Goal: Information Seeking & Learning: Check status

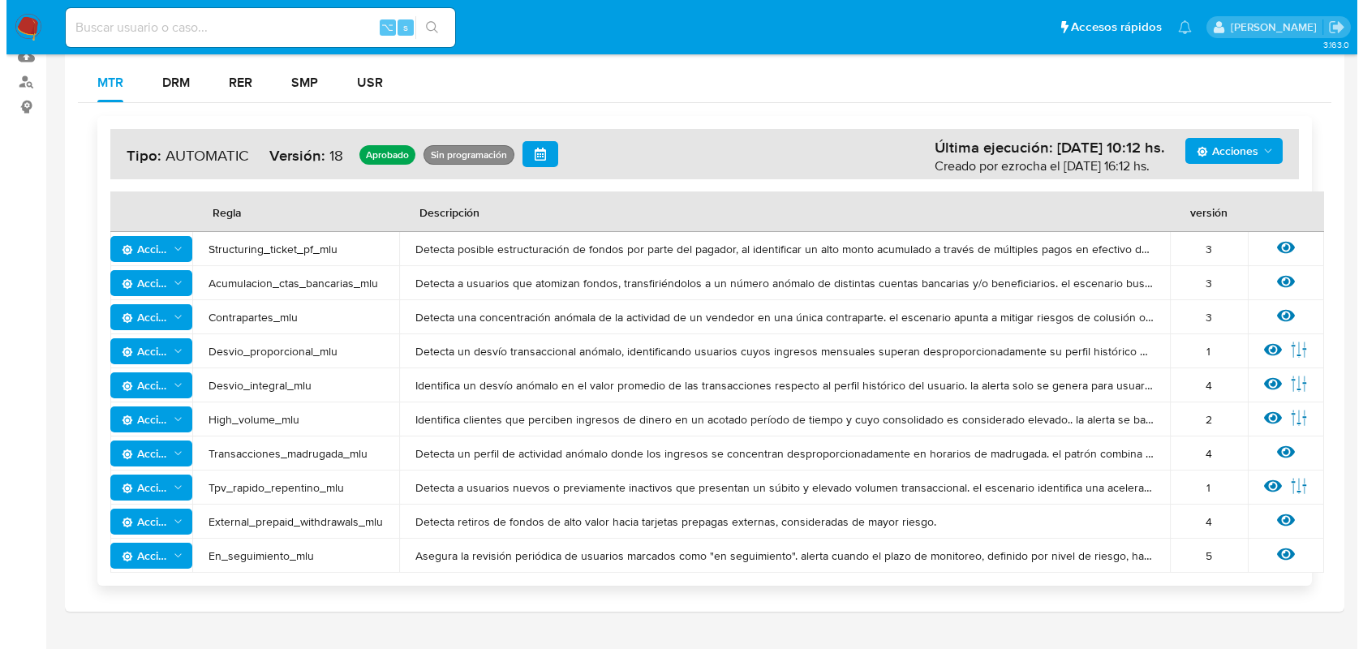
scroll to position [270, 0]
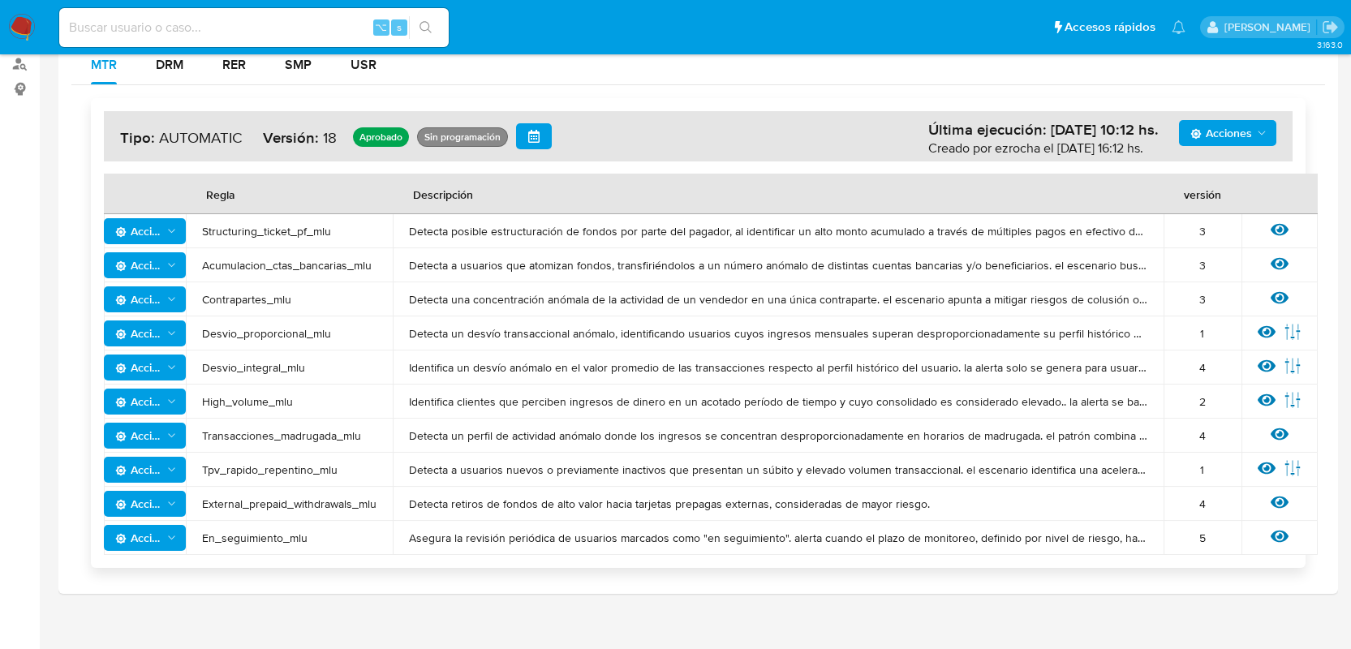
click at [159, 501] on span "Acciones" at bounding box center [138, 504] width 47 height 26
click at [164, 583] on button "Ver historico" at bounding box center [145, 583] width 146 height 39
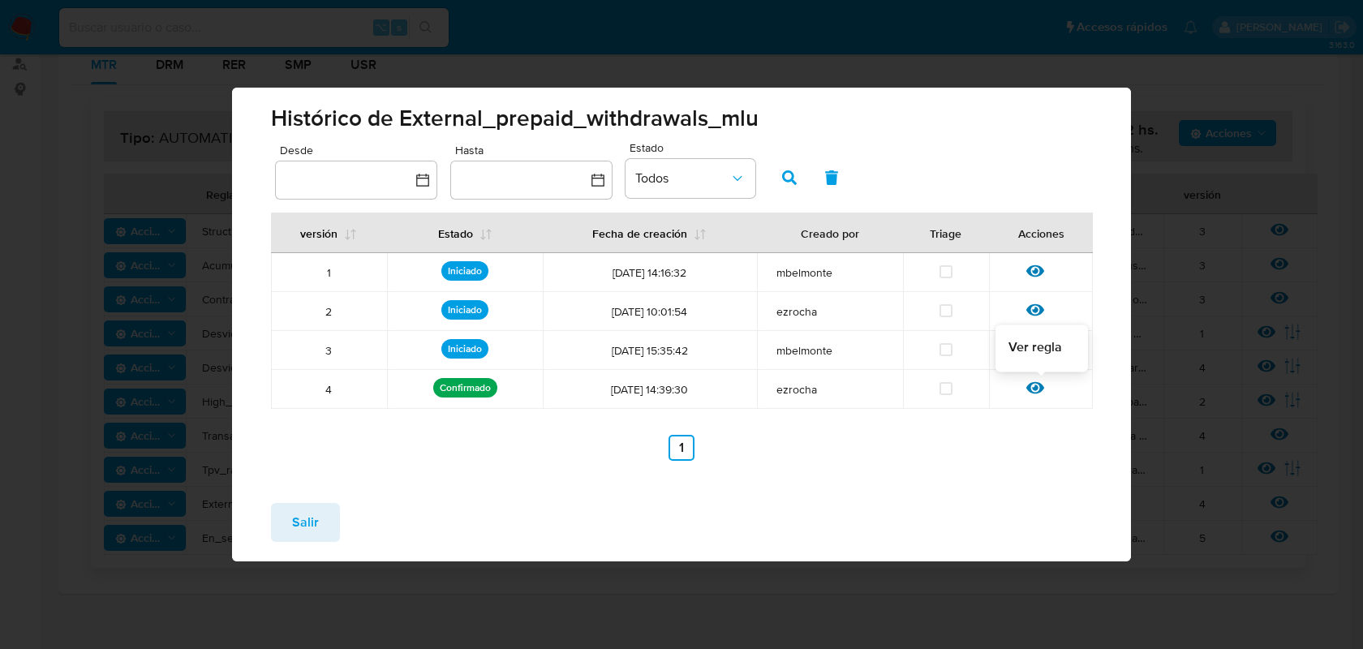
click at [1031, 391] on icon at bounding box center [1035, 388] width 18 height 12
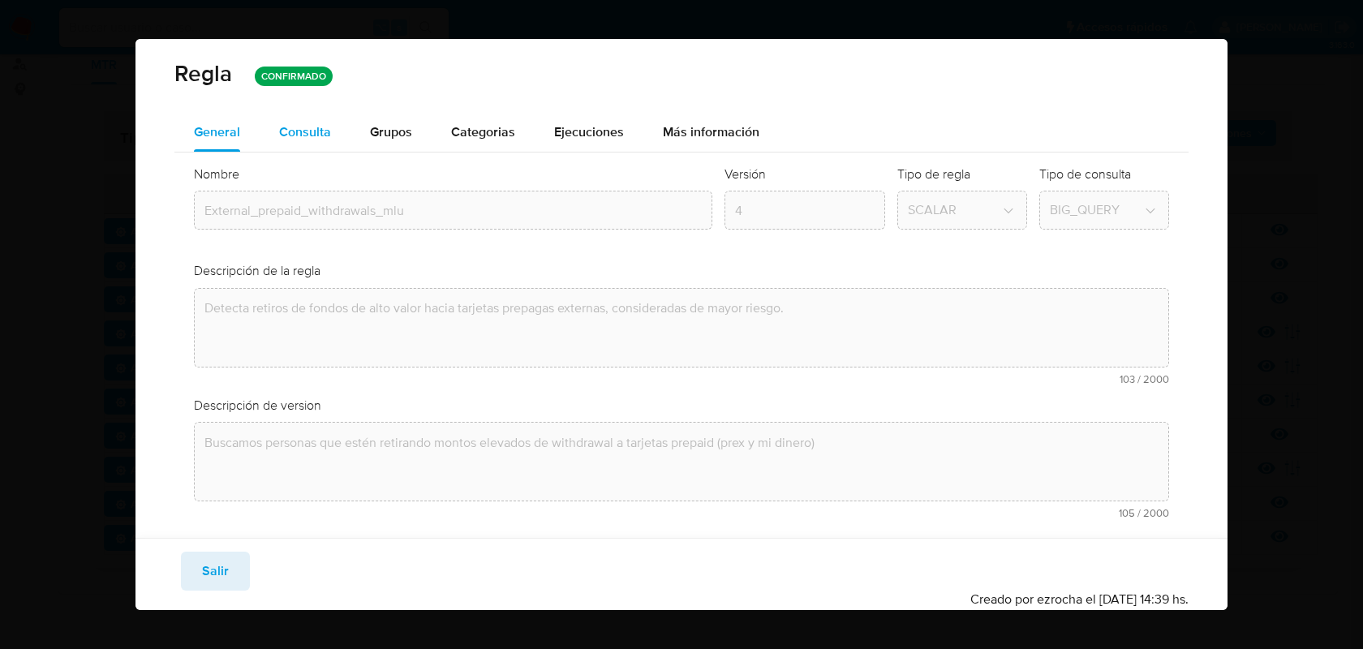
click at [308, 119] on div "Consulta" at bounding box center [305, 132] width 52 height 39
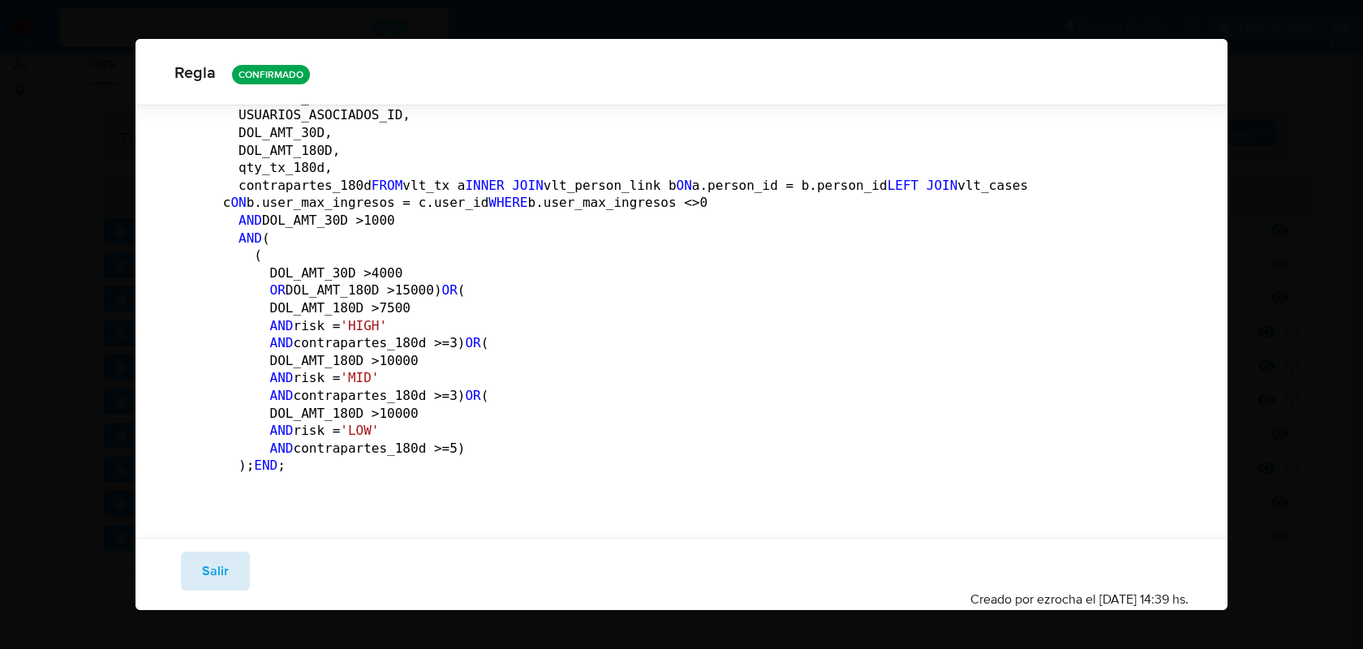
scroll to position [1969, 0]
click at [214, 584] on span "Salir" at bounding box center [215, 571] width 27 height 36
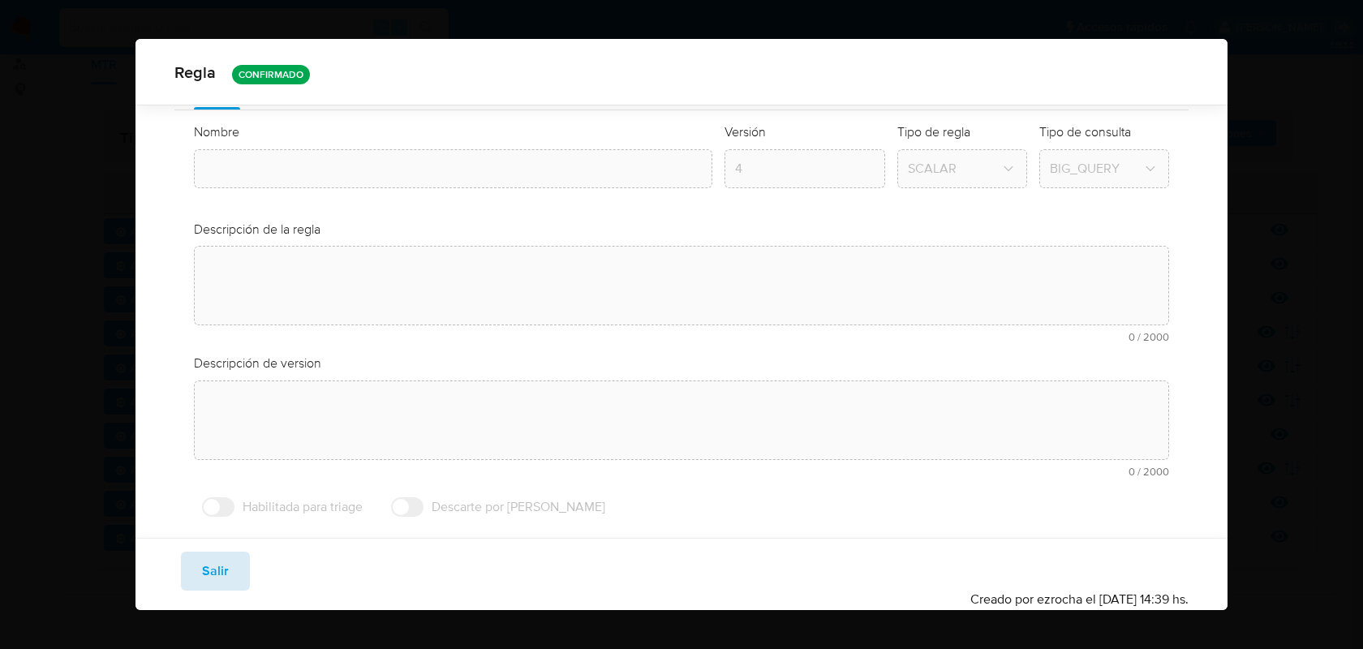
type input "External_prepaid_withdrawals_mlu"
type textarea "Detecta retiros de fondos de alto valor hacia tarjetas prepagas externas, consi…"
type textarea "Buscamos personas que estén retirando montos elevados de withdrawal a tarjetas …"
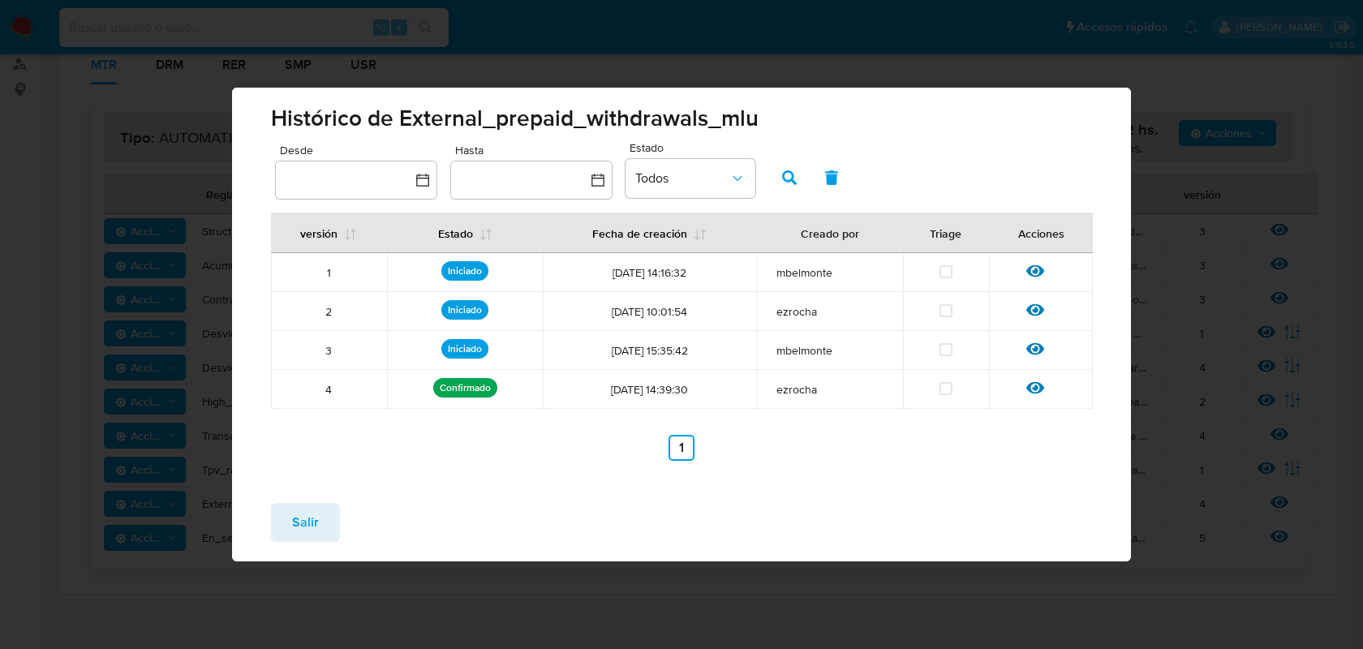
click at [303, 523] on span "Salir" at bounding box center [305, 523] width 27 height 36
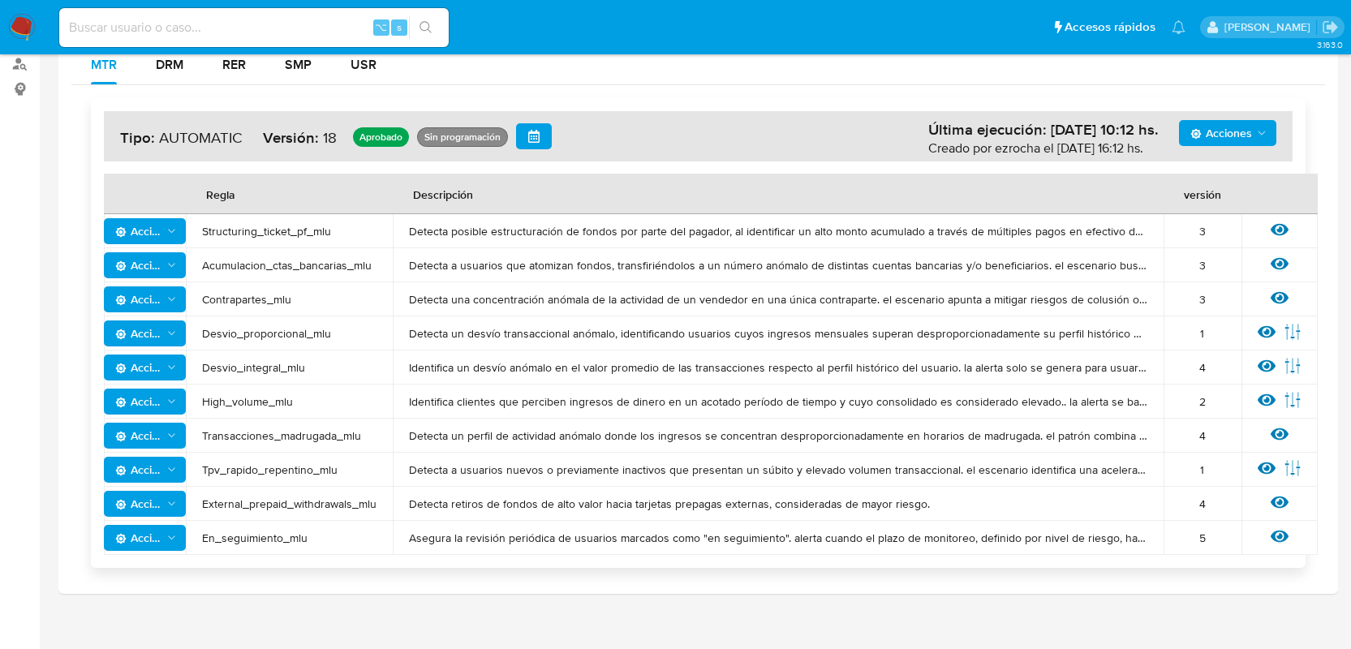
click at [161, 264] on span "Acciones" at bounding box center [138, 265] width 47 height 26
click at [1278, 260] on icon at bounding box center [1280, 264] width 18 height 18
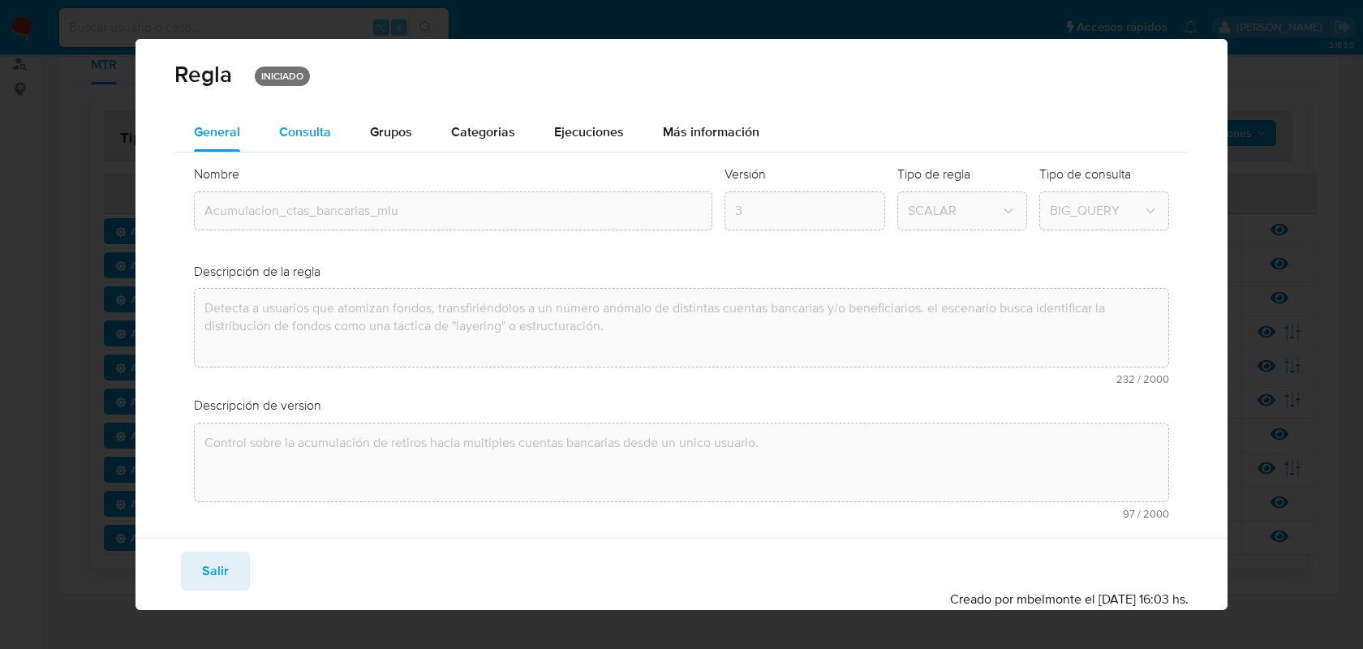
click at [296, 133] on div "Consulta" at bounding box center [305, 132] width 52 height 13
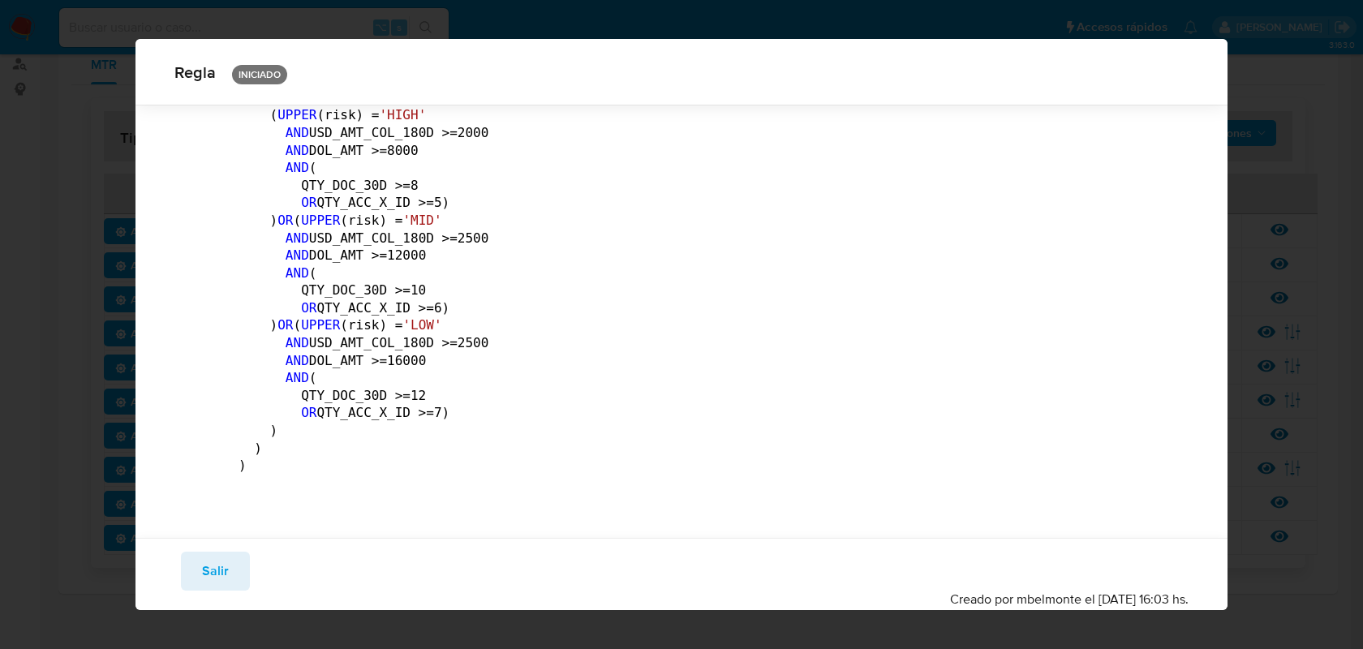
scroll to position [4569, 0]
click at [233, 571] on button "Salir" at bounding box center [215, 571] width 69 height 39
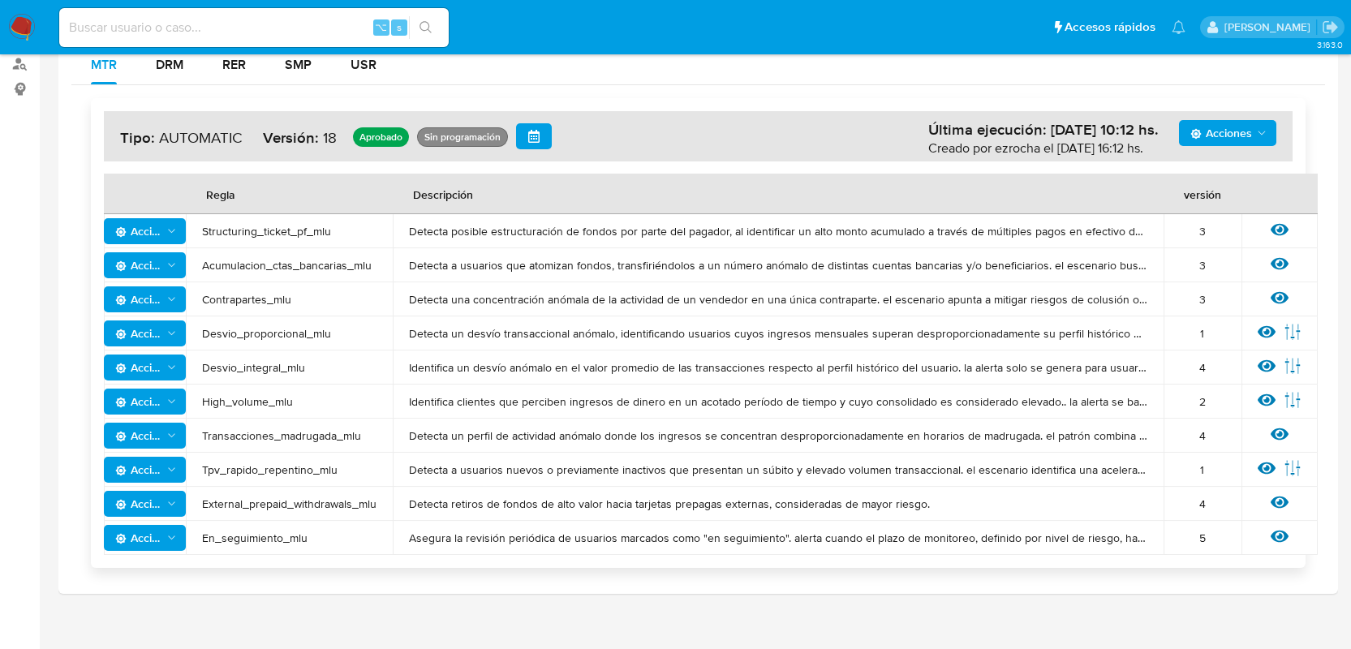
click at [137, 259] on span "Acciones" at bounding box center [138, 265] width 47 height 26
click at [157, 339] on button "Ver historico" at bounding box center [145, 344] width 146 height 39
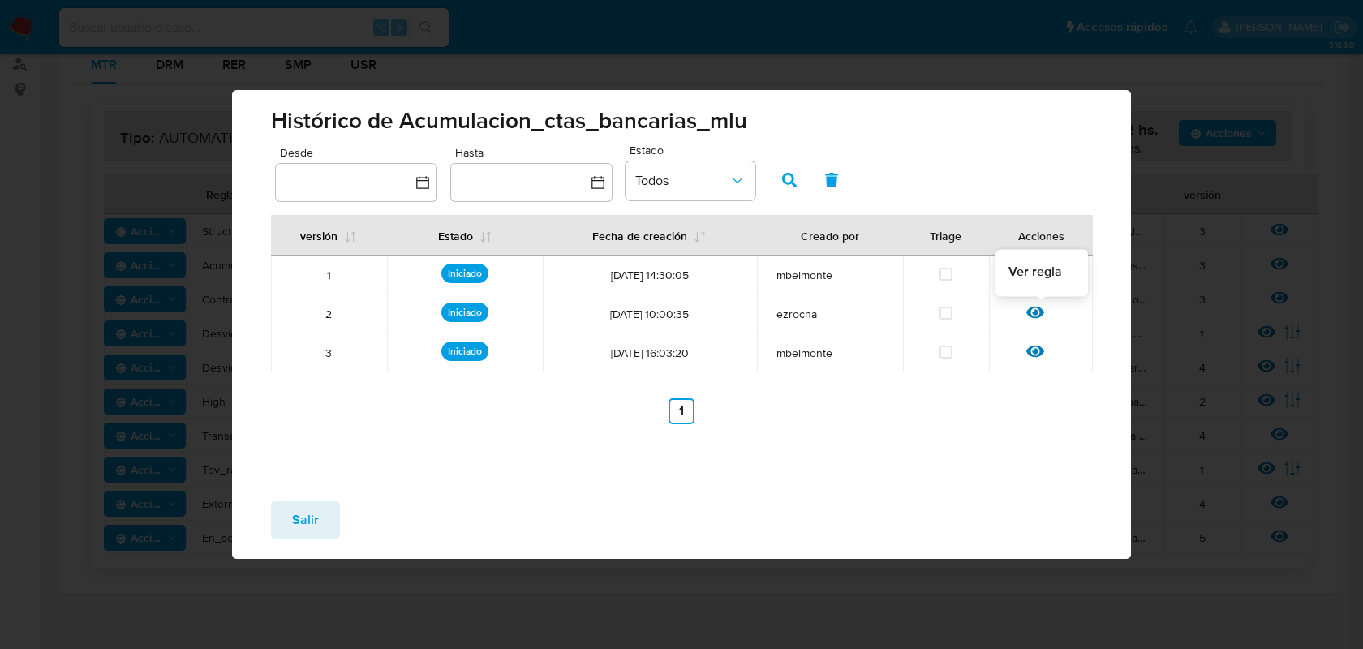
click at [1038, 312] on icon at bounding box center [1035, 313] width 18 height 12
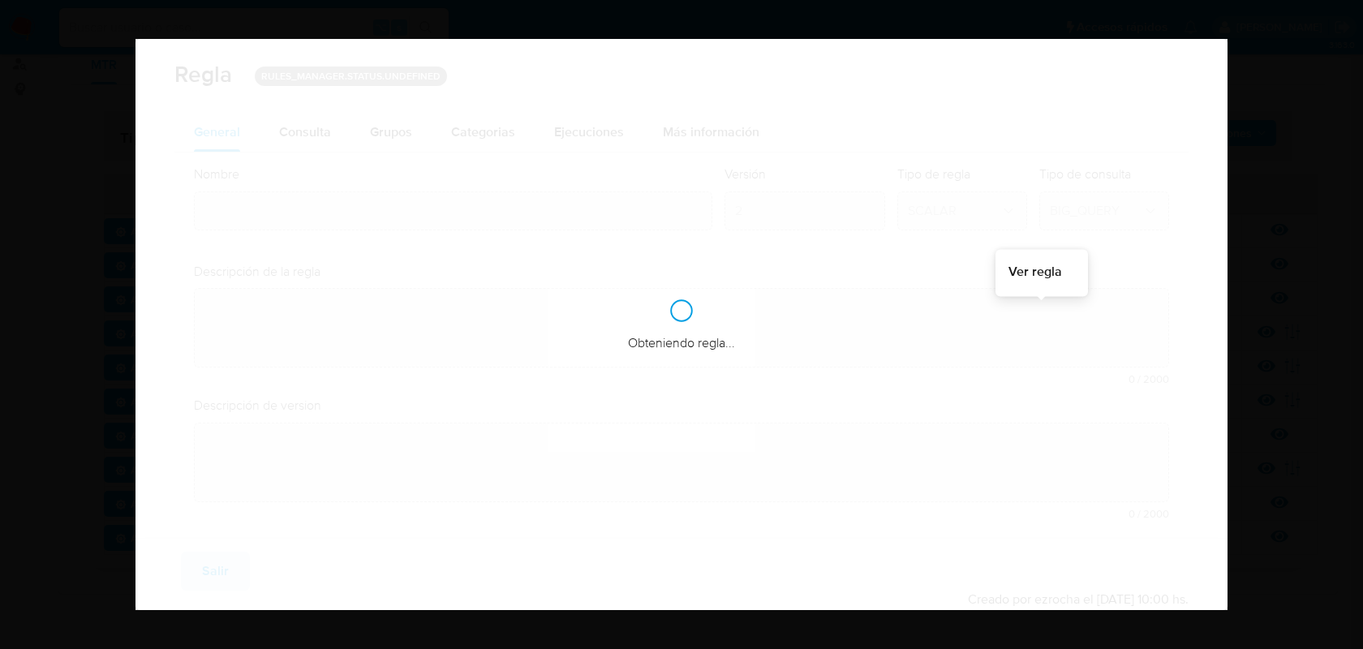
type input "Acumulacion_ctas_bancarias_mlu"
type textarea "Detecta a usuarios que atomizan fondos, transfiriéndolos a un número anómalo de…"
type textarea "Control sobre la acumulación de retiros hacia multiples cuentas bancarias desde…"
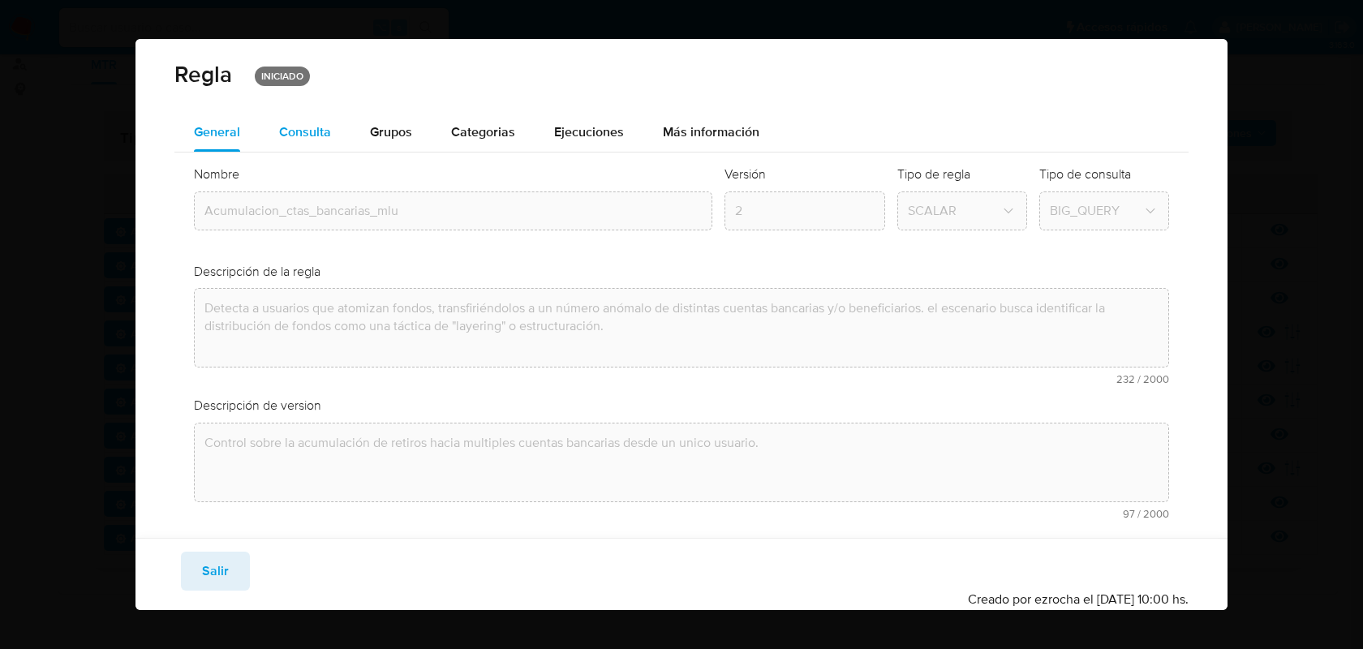
click at [300, 127] on div "Consulta" at bounding box center [305, 132] width 52 height 13
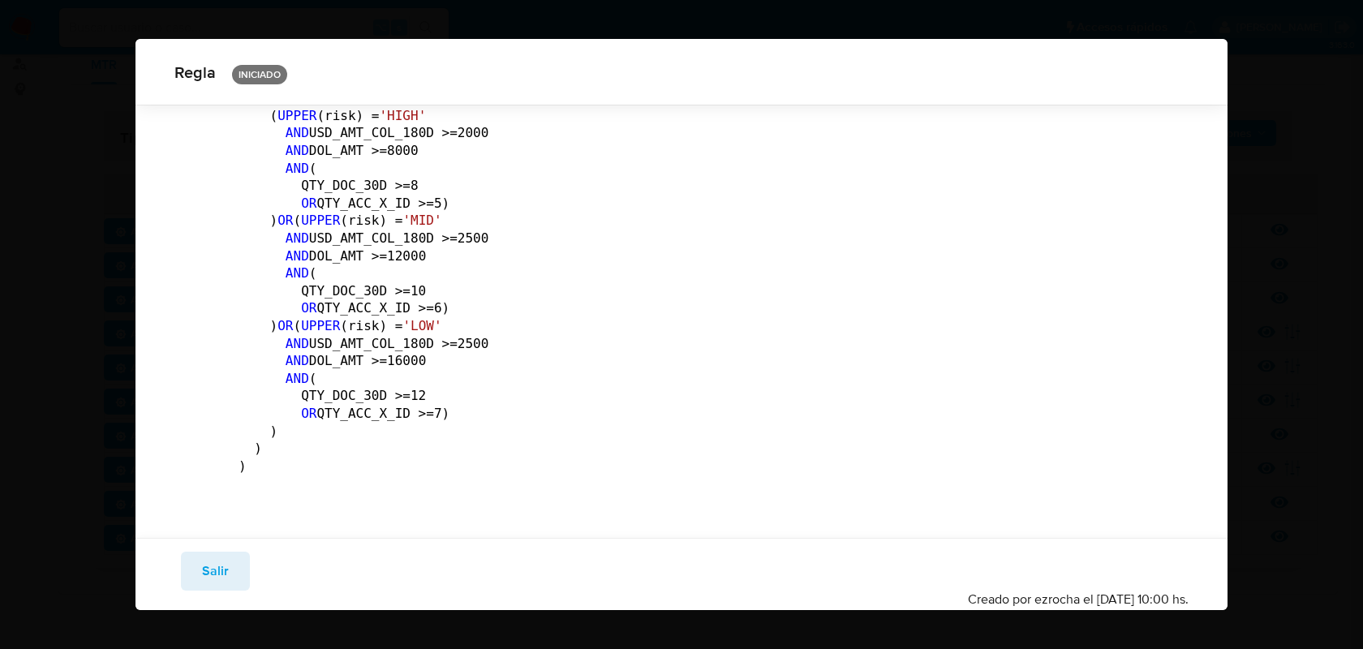
scroll to position [4698, 0]
click at [226, 567] on span "Salir" at bounding box center [215, 571] width 27 height 36
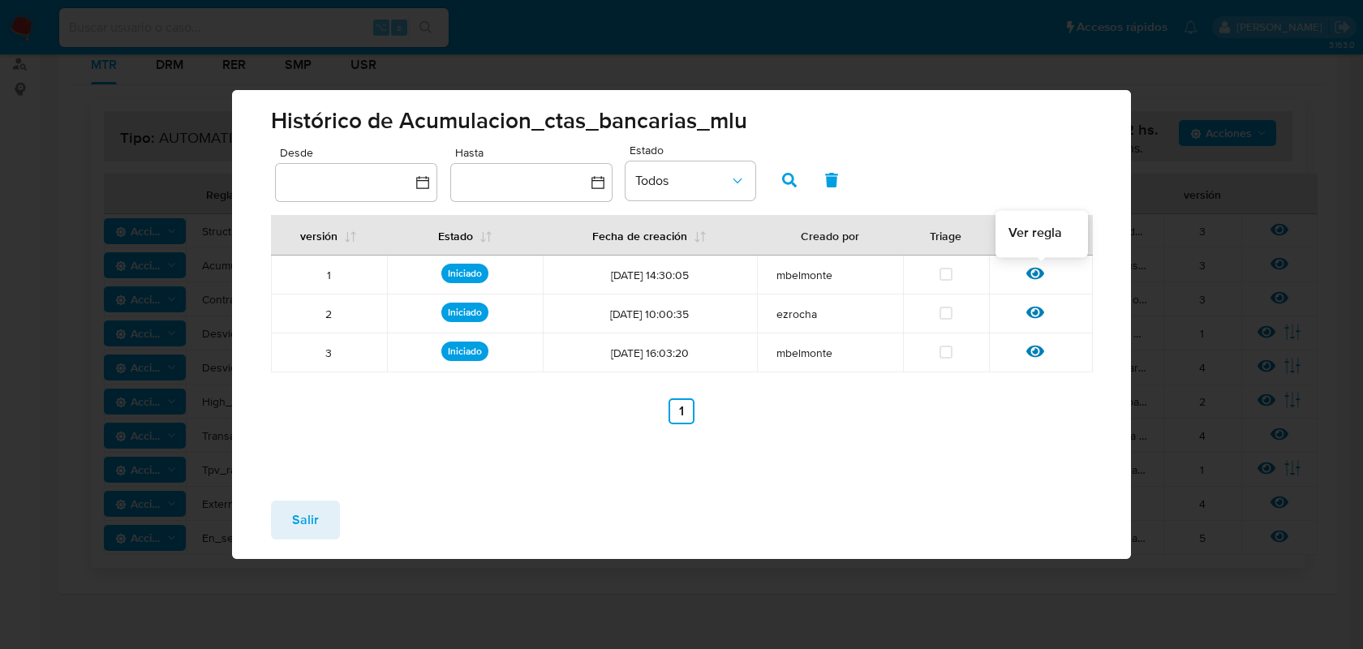
click at [1032, 274] on icon at bounding box center [1035, 274] width 18 height 18
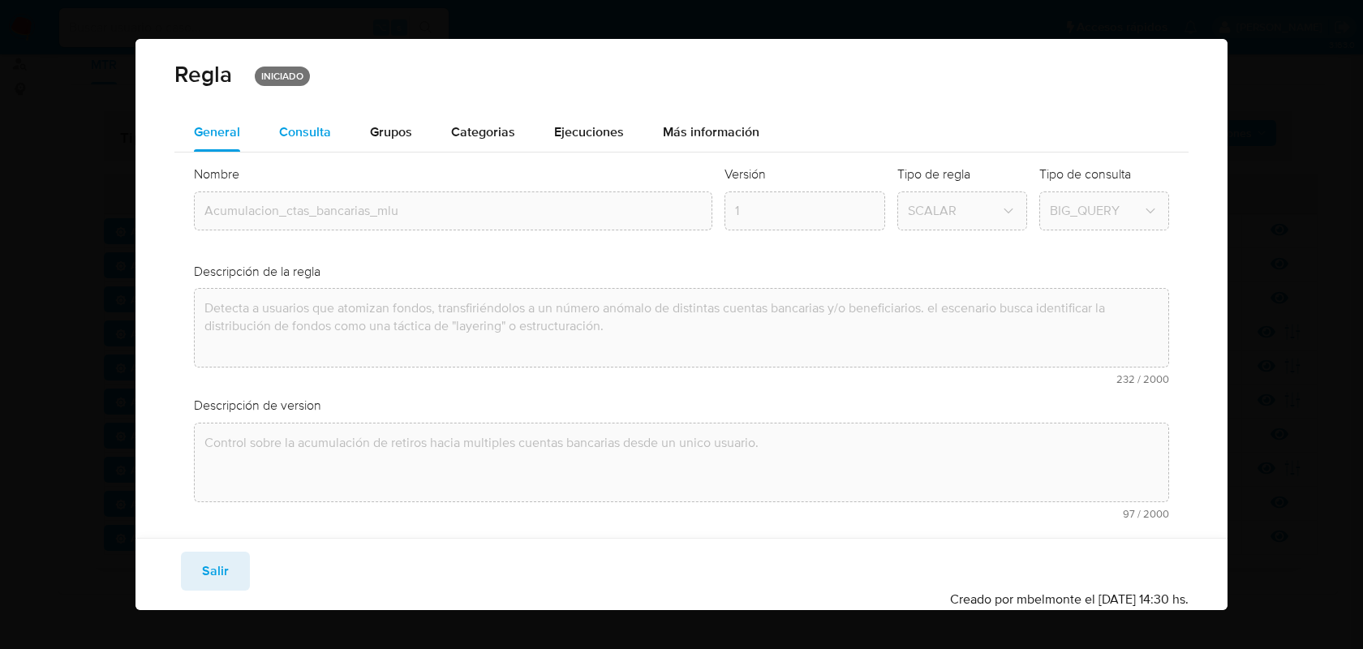
click at [297, 132] on div "Consulta" at bounding box center [305, 132] width 52 height 13
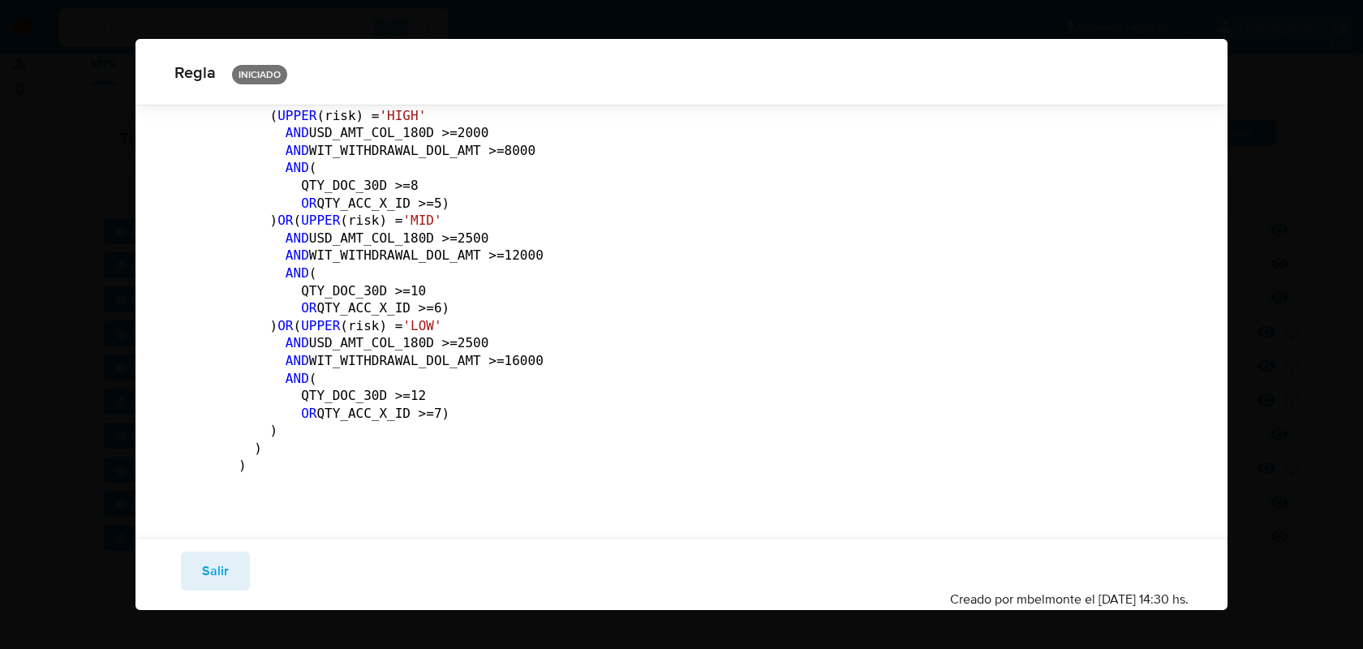
scroll to position [3057, 0]
click at [204, 553] on span "Salir" at bounding box center [215, 571] width 27 height 36
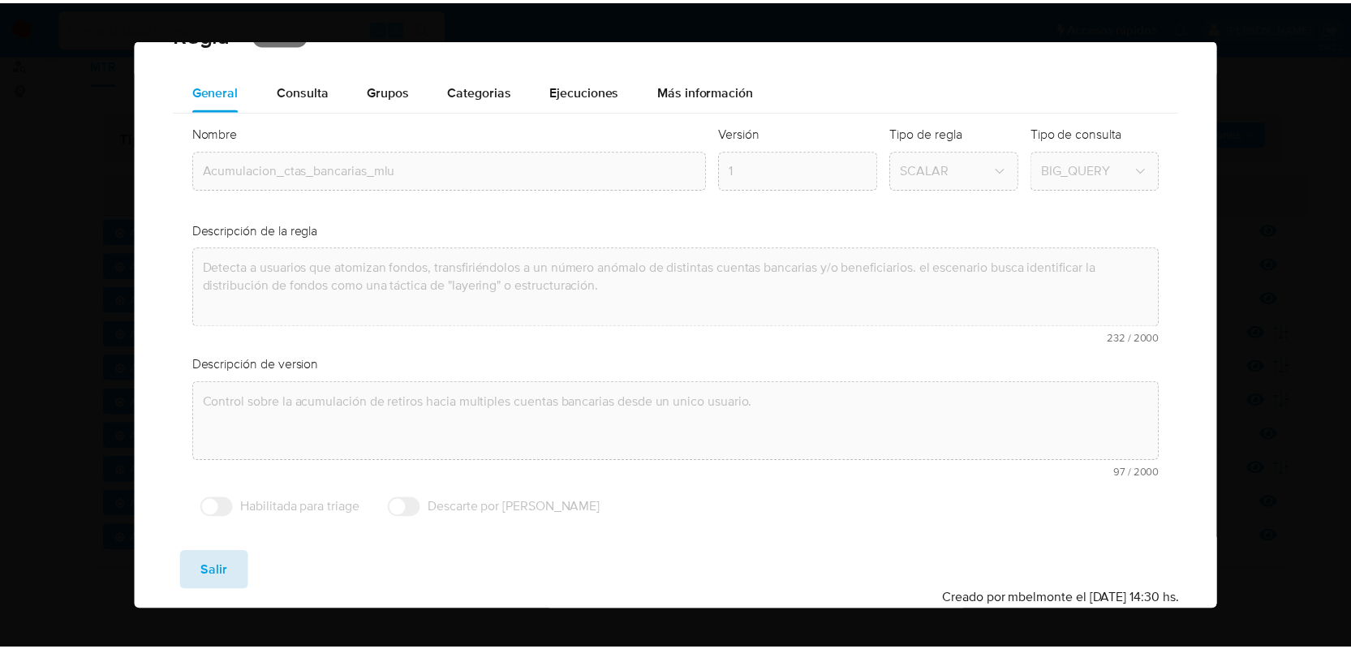
scroll to position [41, 0]
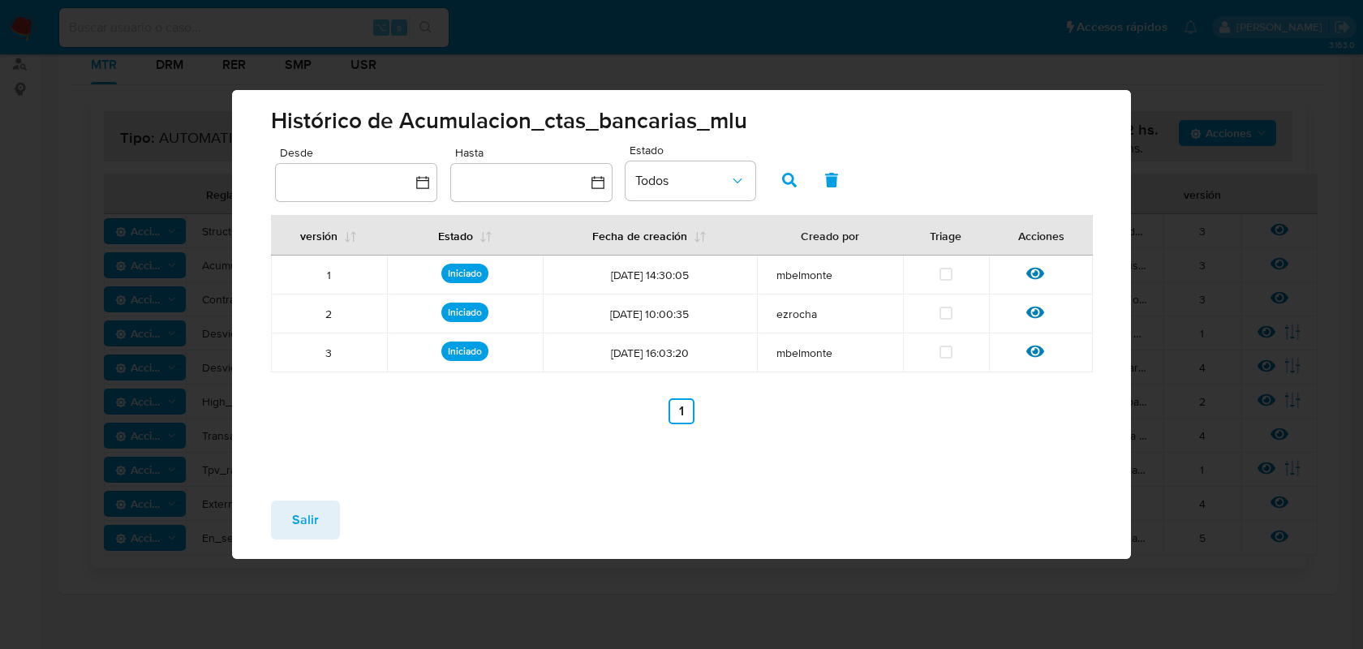
click at [306, 515] on span "Salir" at bounding box center [305, 520] width 27 height 36
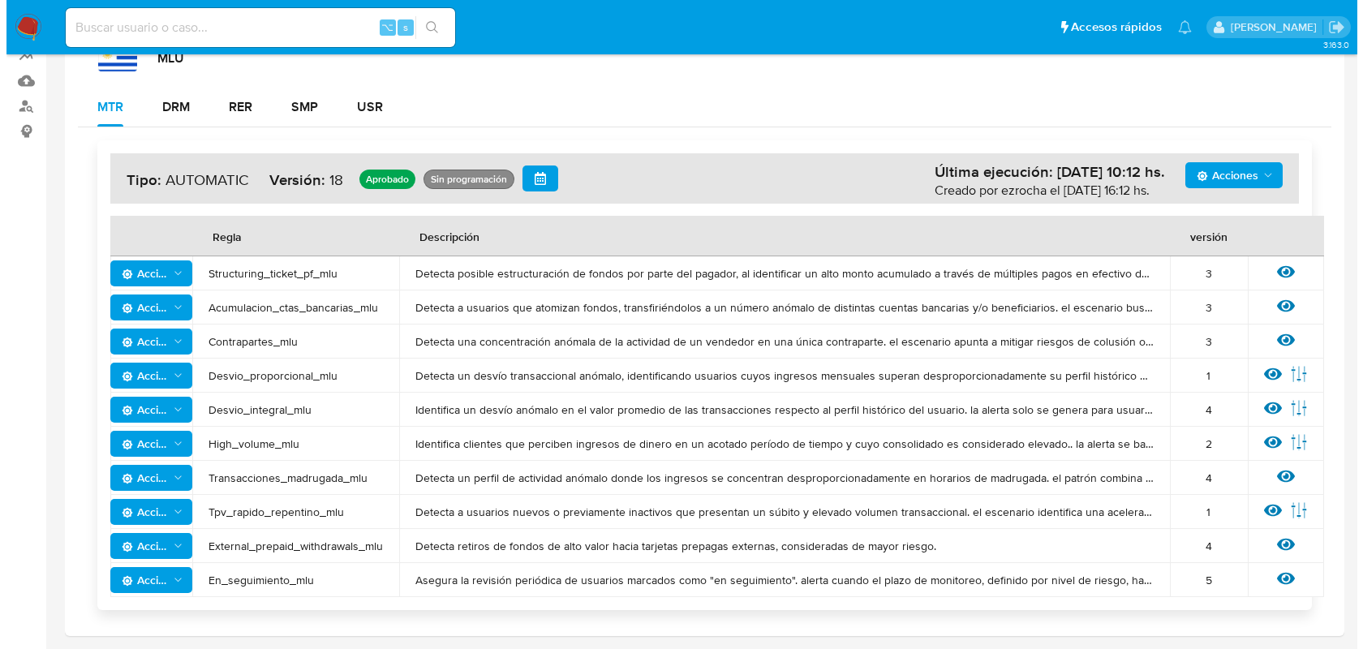
scroll to position [230, 0]
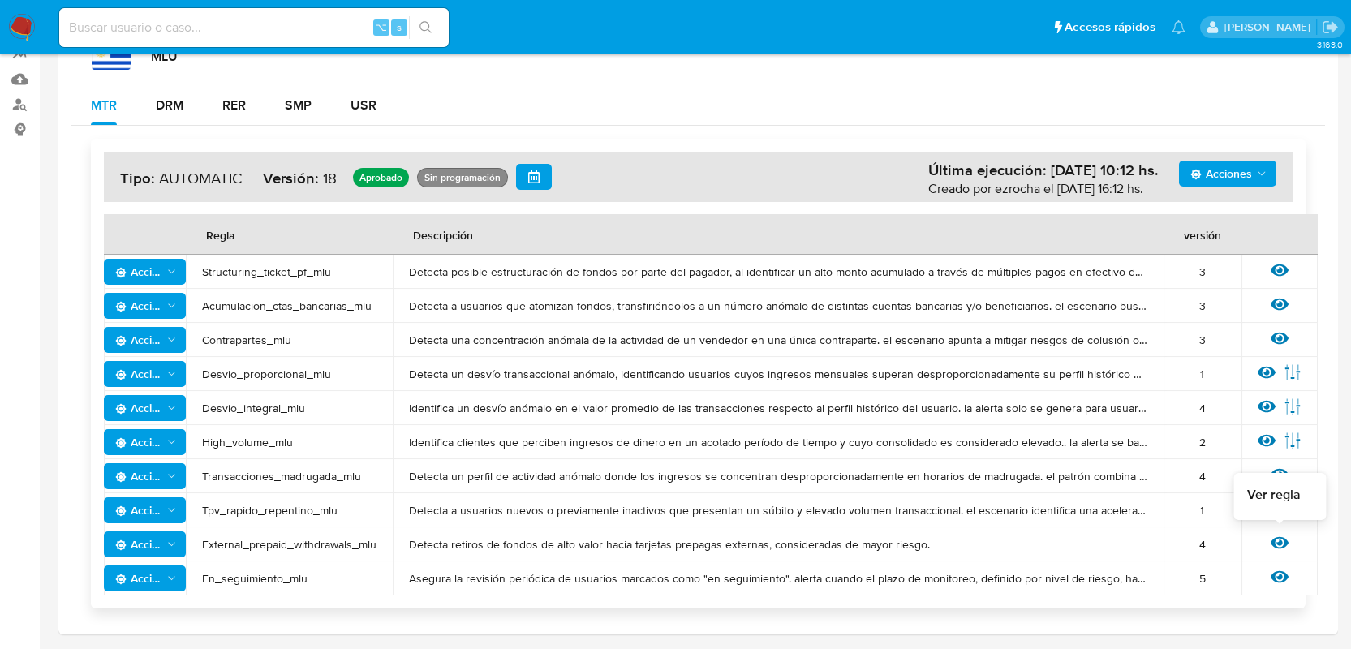
click at [1278, 544] on icon at bounding box center [1280, 543] width 18 height 12
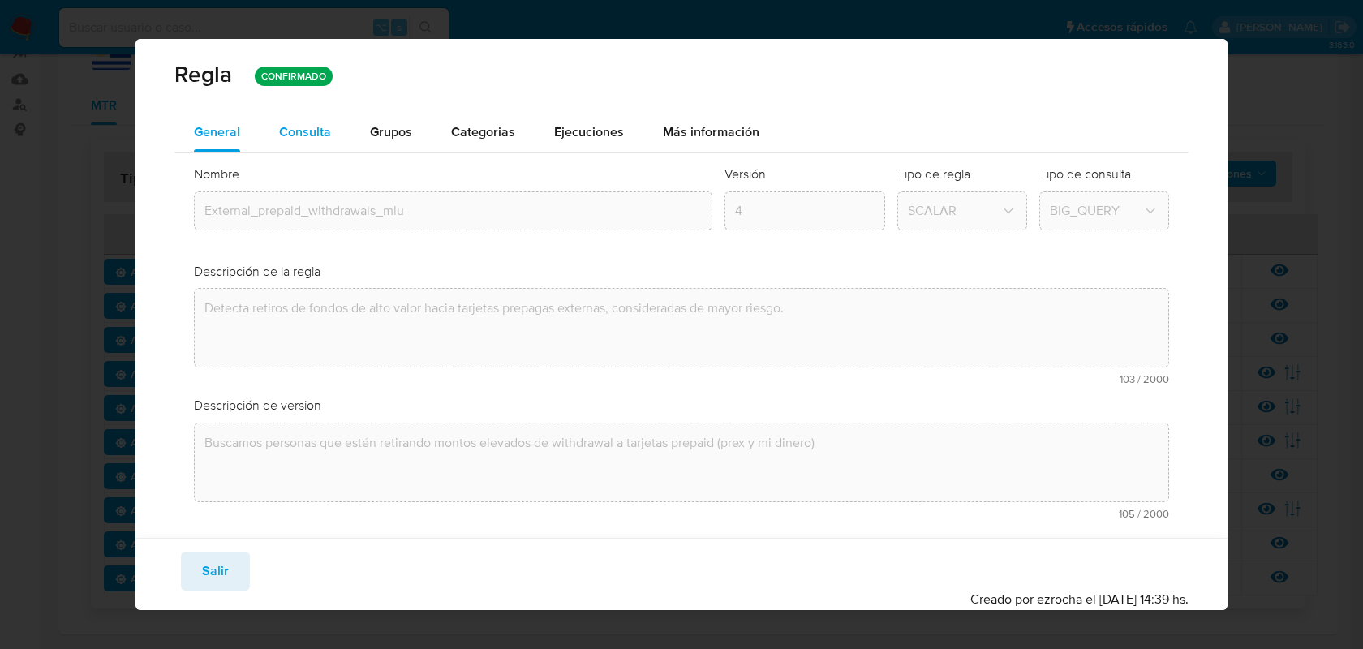
click at [324, 136] on div "Consulta" at bounding box center [305, 132] width 52 height 13
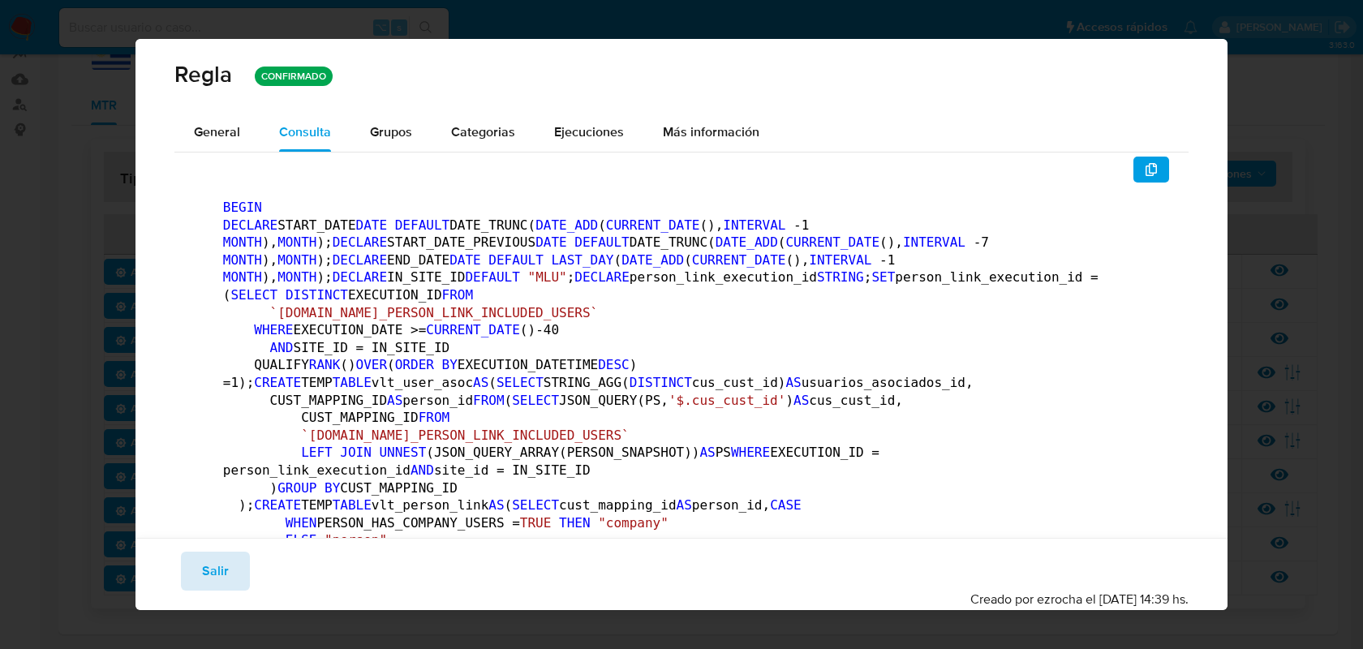
click at [217, 570] on span "Salir" at bounding box center [215, 571] width 27 height 36
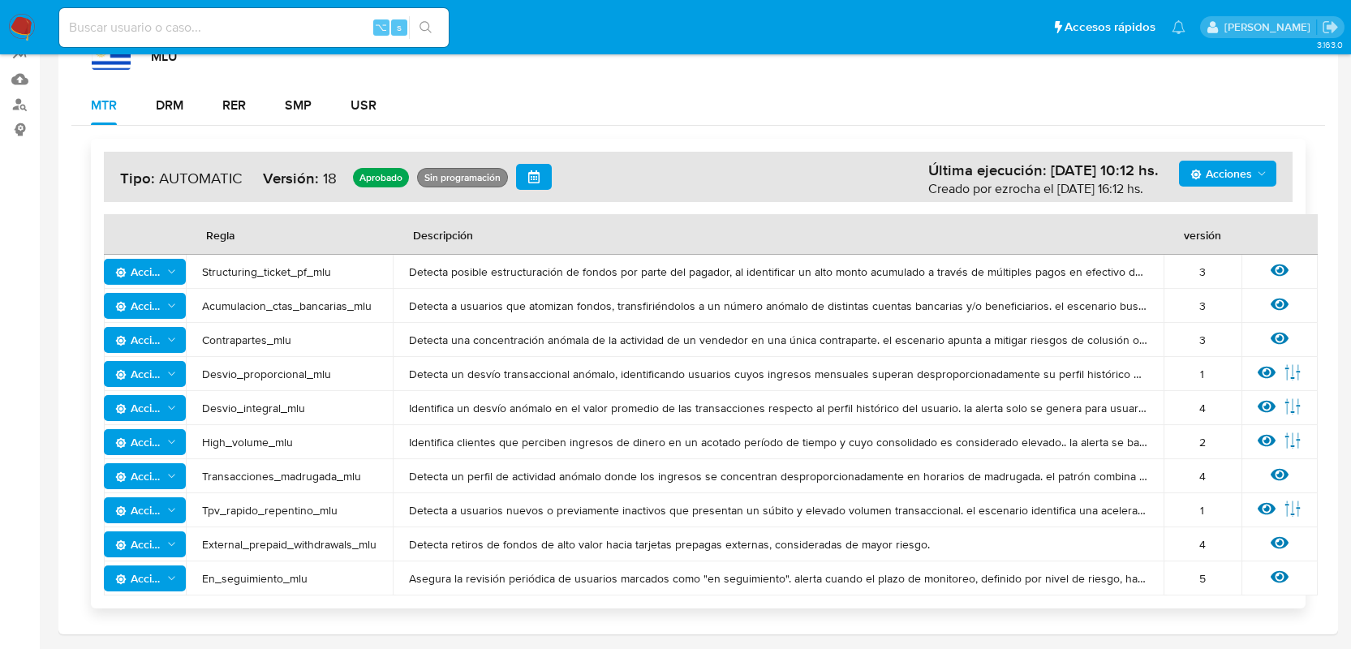
click at [160, 549] on span "Acciones" at bounding box center [138, 544] width 47 height 26
click at [174, 622] on button "Ver historico" at bounding box center [145, 623] width 146 height 39
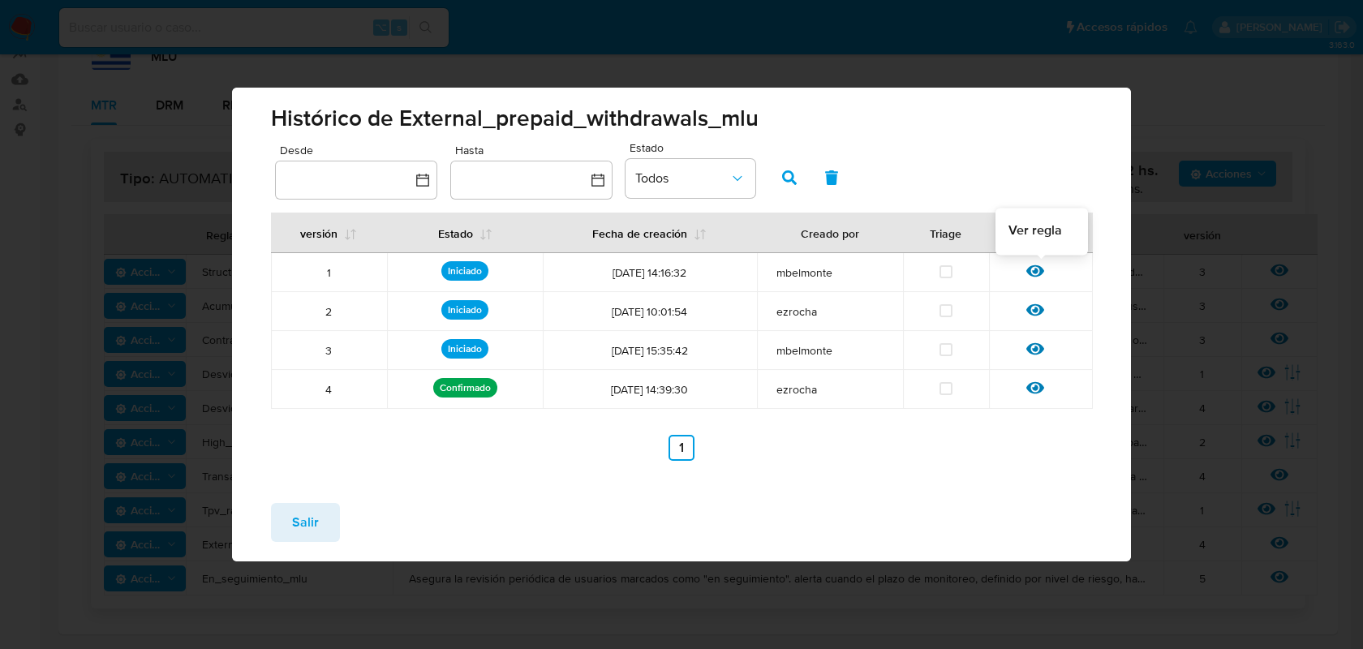
click at [1034, 271] on icon at bounding box center [1035, 271] width 18 height 12
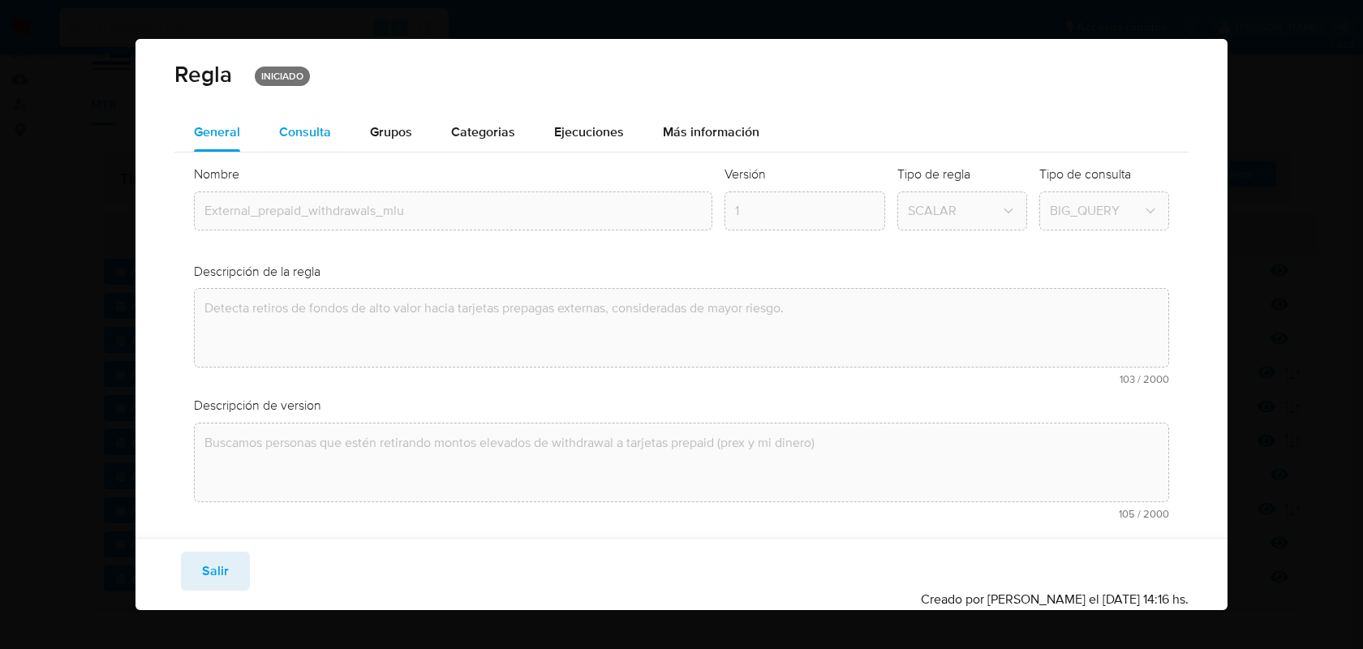
click at [308, 131] on div "Consulta" at bounding box center [305, 132] width 52 height 13
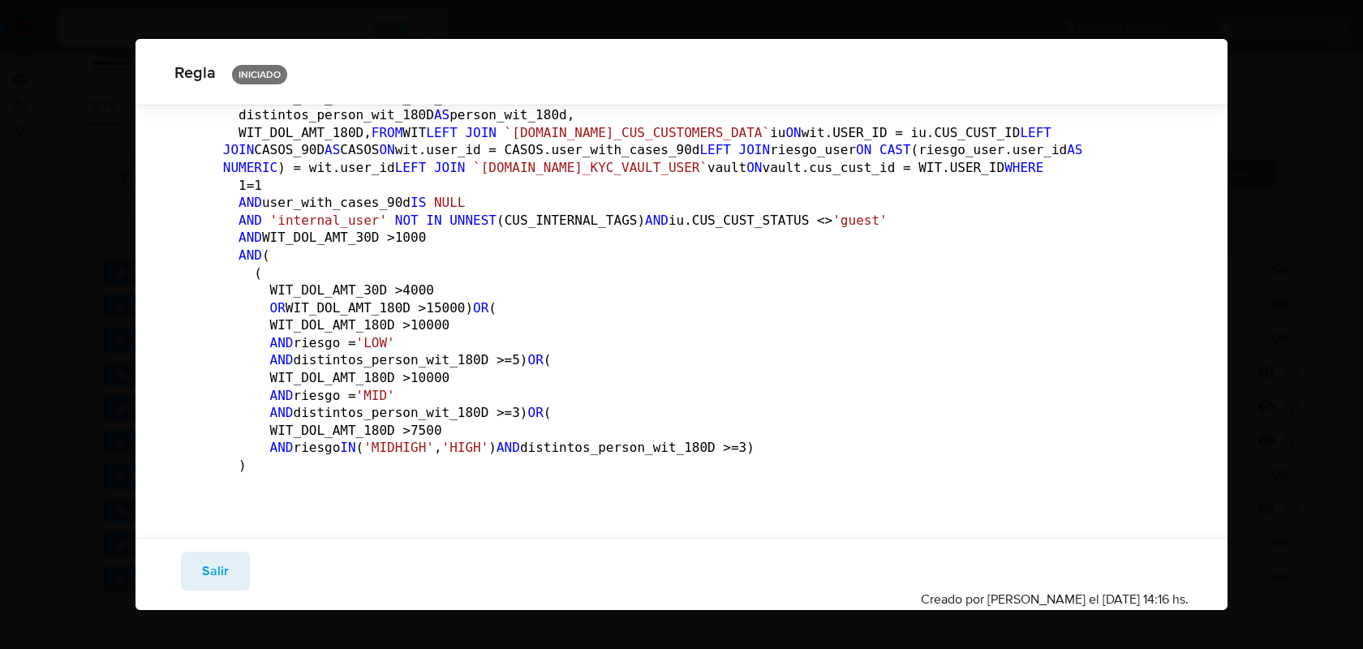
scroll to position [1976, 0]
click at [213, 563] on span "Salir" at bounding box center [215, 571] width 27 height 36
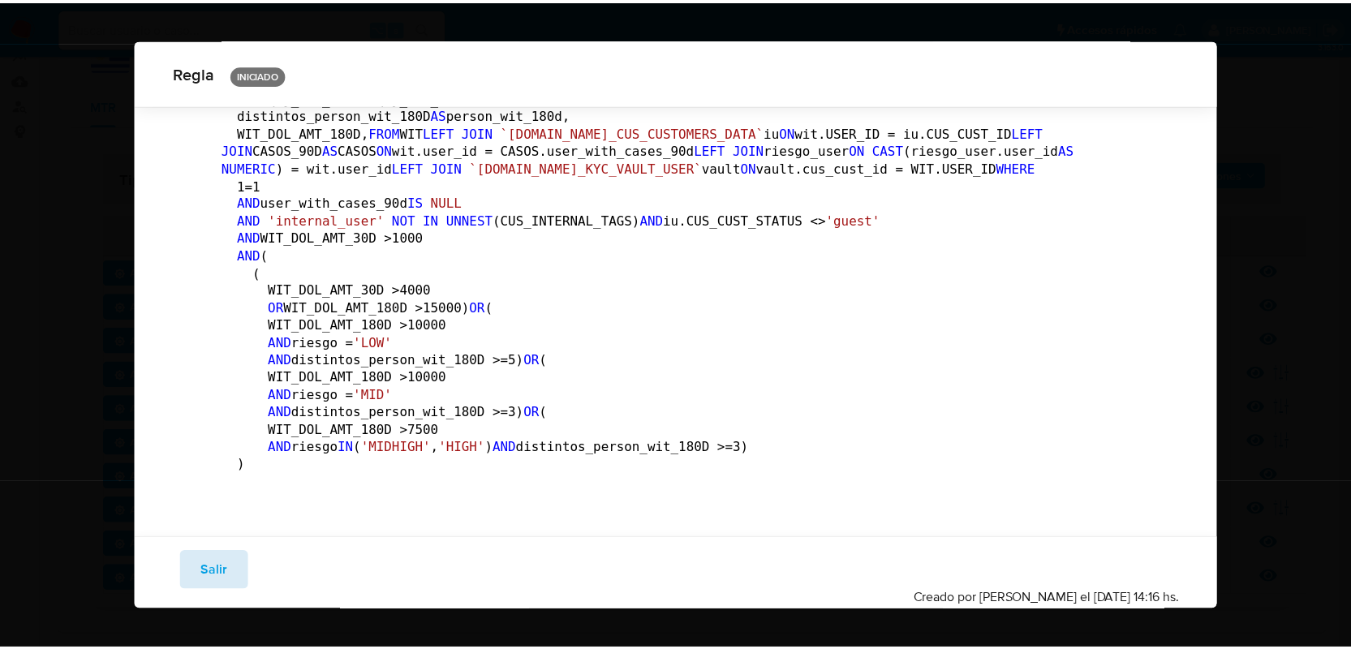
scroll to position [41, 0]
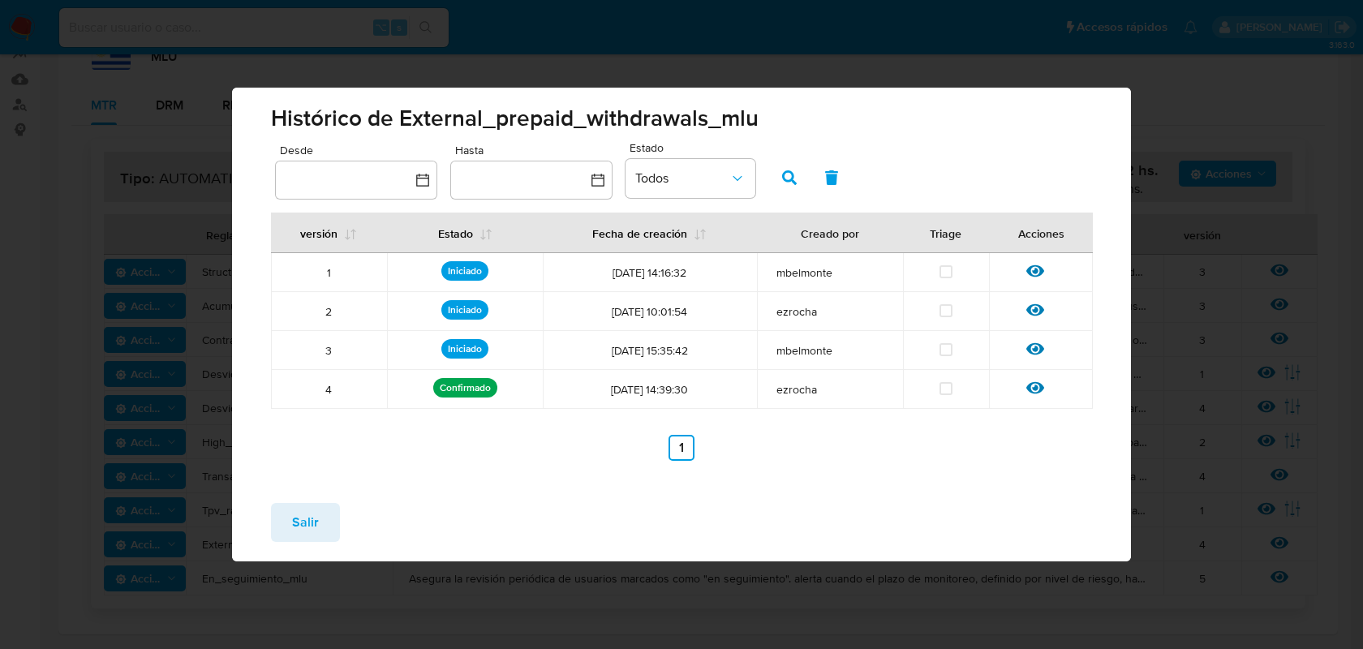
click at [298, 527] on span "Salir" at bounding box center [305, 523] width 27 height 36
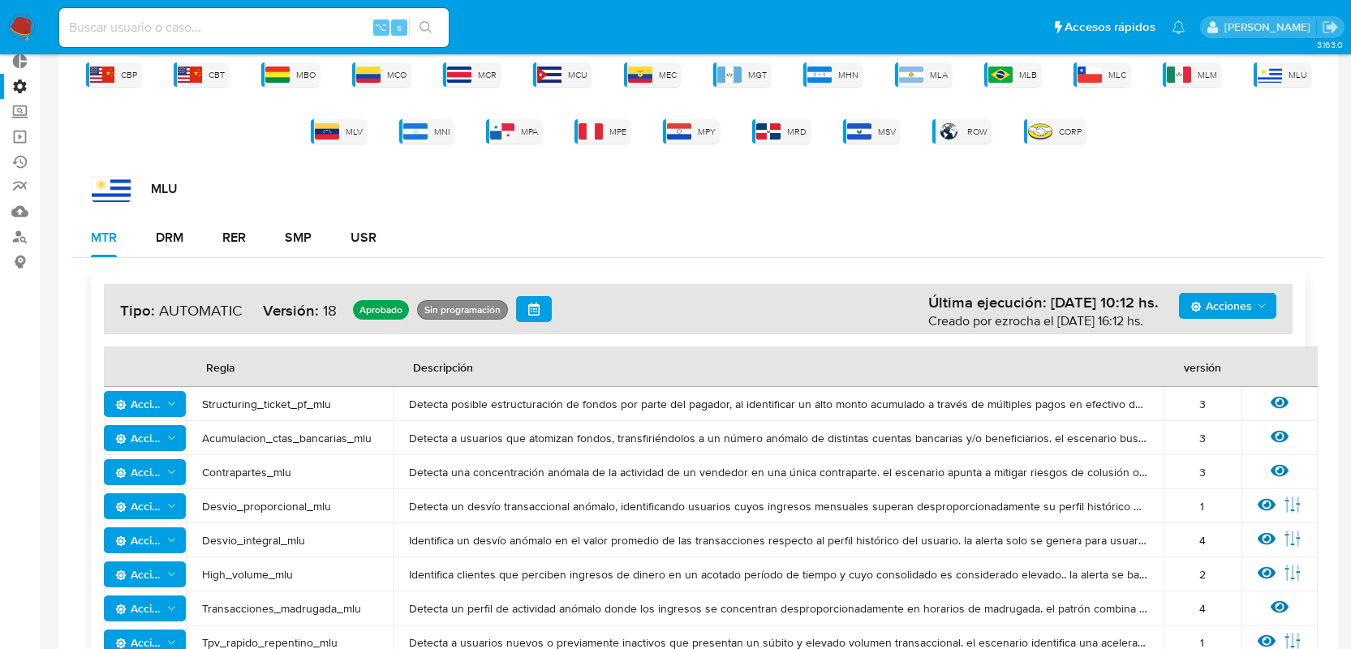
scroll to position [0, 0]
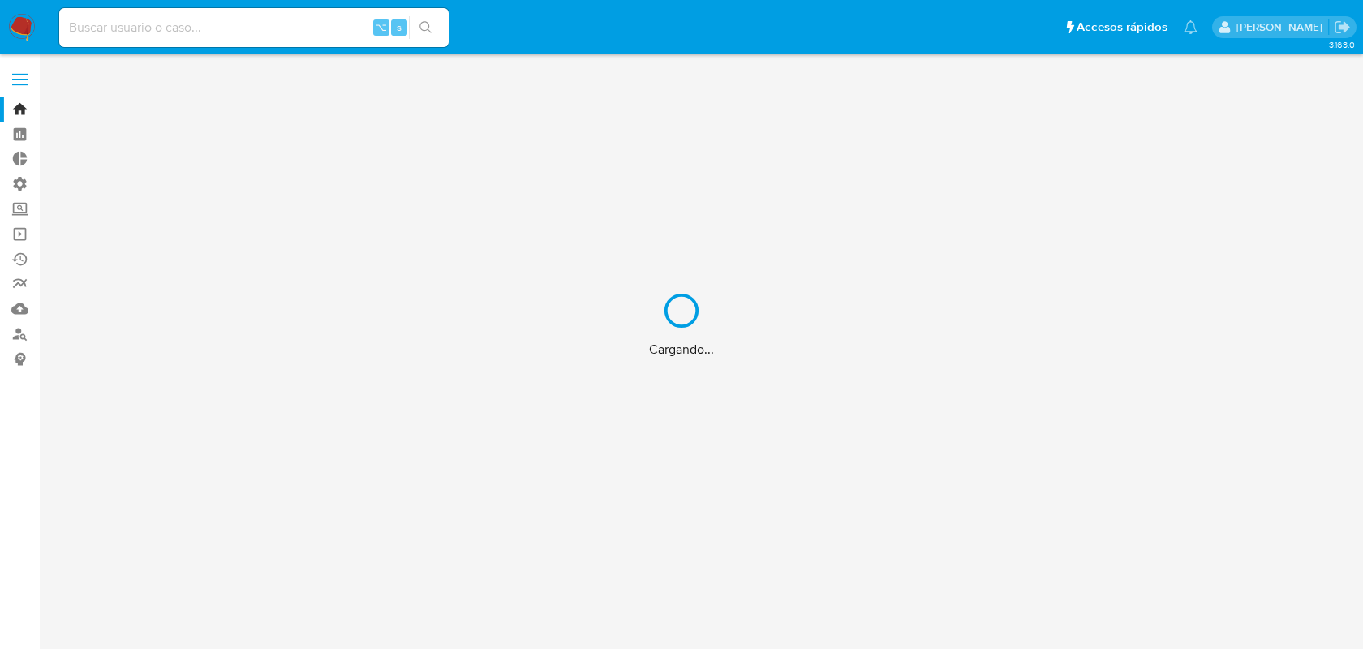
click at [106, 24] on div "Cargando..." at bounding box center [681, 324] width 1363 height 649
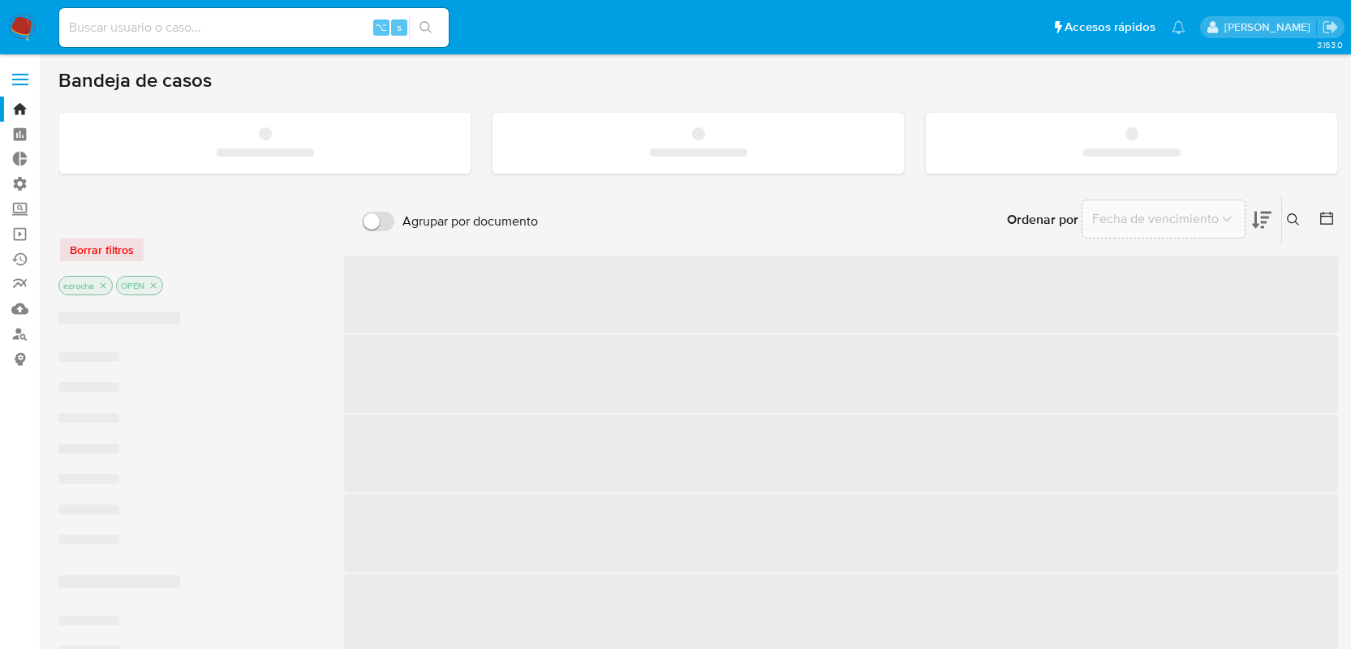
click at [87, 32] on input at bounding box center [253, 27] width 389 height 21
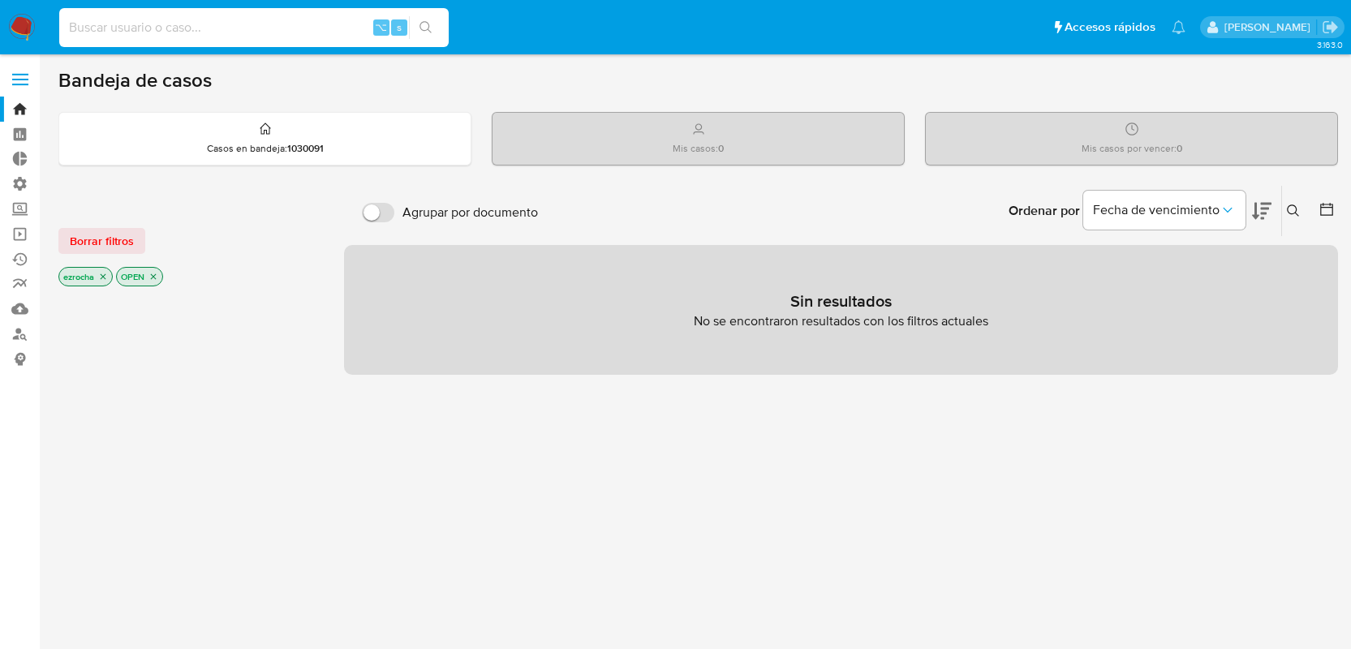
paste input "1680921039"
type input "1680921039"
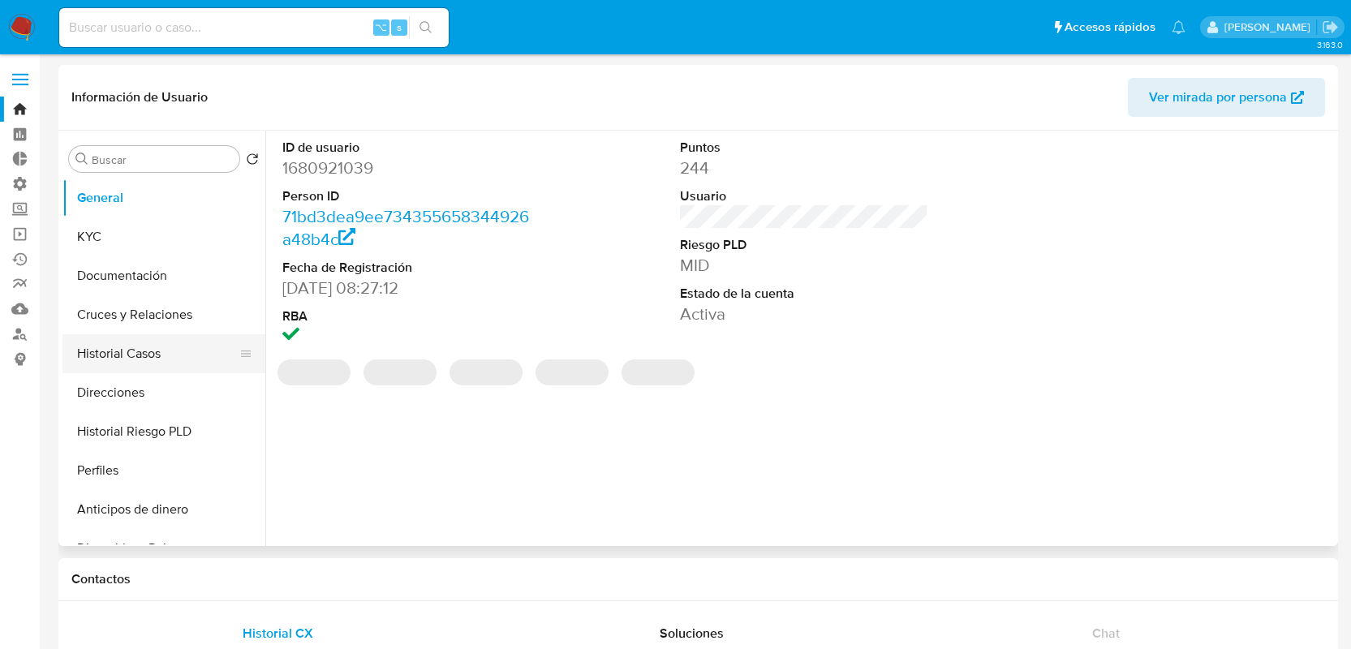
click at [139, 349] on button "Historial Casos" at bounding box center [157, 353] width 190 height 39
select select "10"
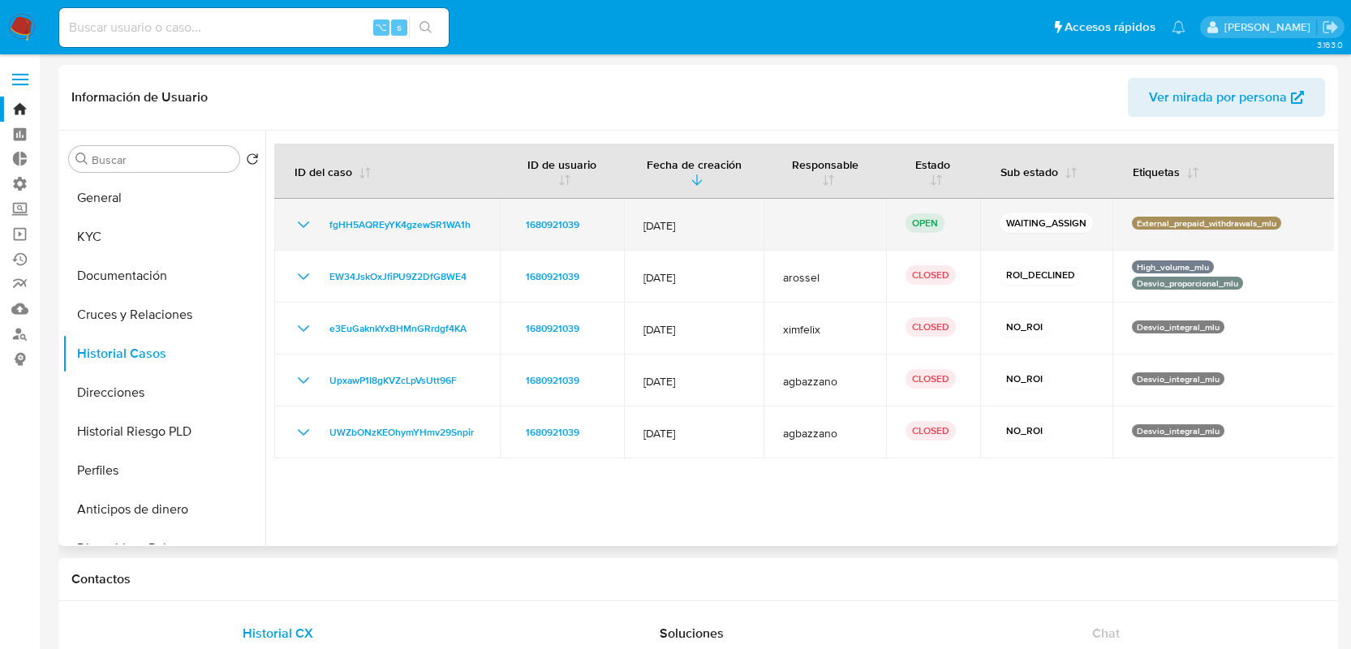
click at [308, 226] on icon "Mostrar/Ocultar" at bounding box center [303, 224] width 19 height 19
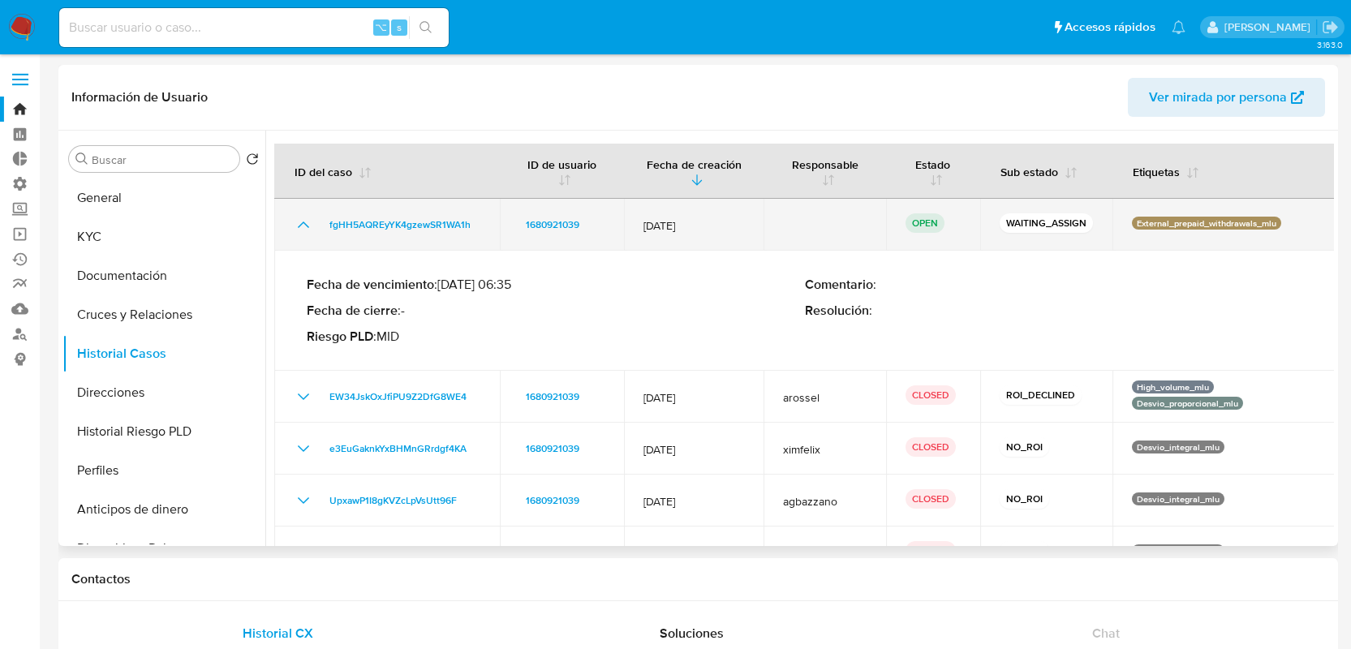
click at [308, 226] on icon "Mostrar/Ocultar" at bounding box center [303, 225] width 11 height 6
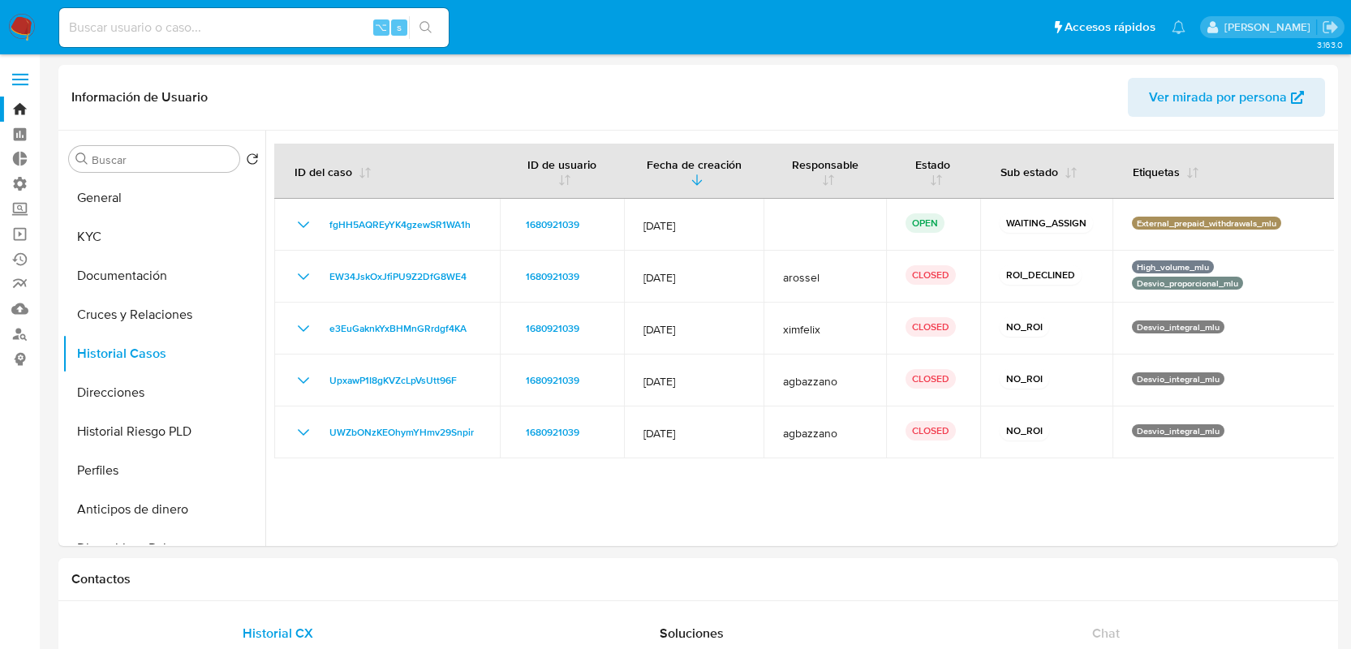
click at [206, 29] on input at bounding box center [253, 27] width 389 height 21
paste input "89314832"
type input "89314832"
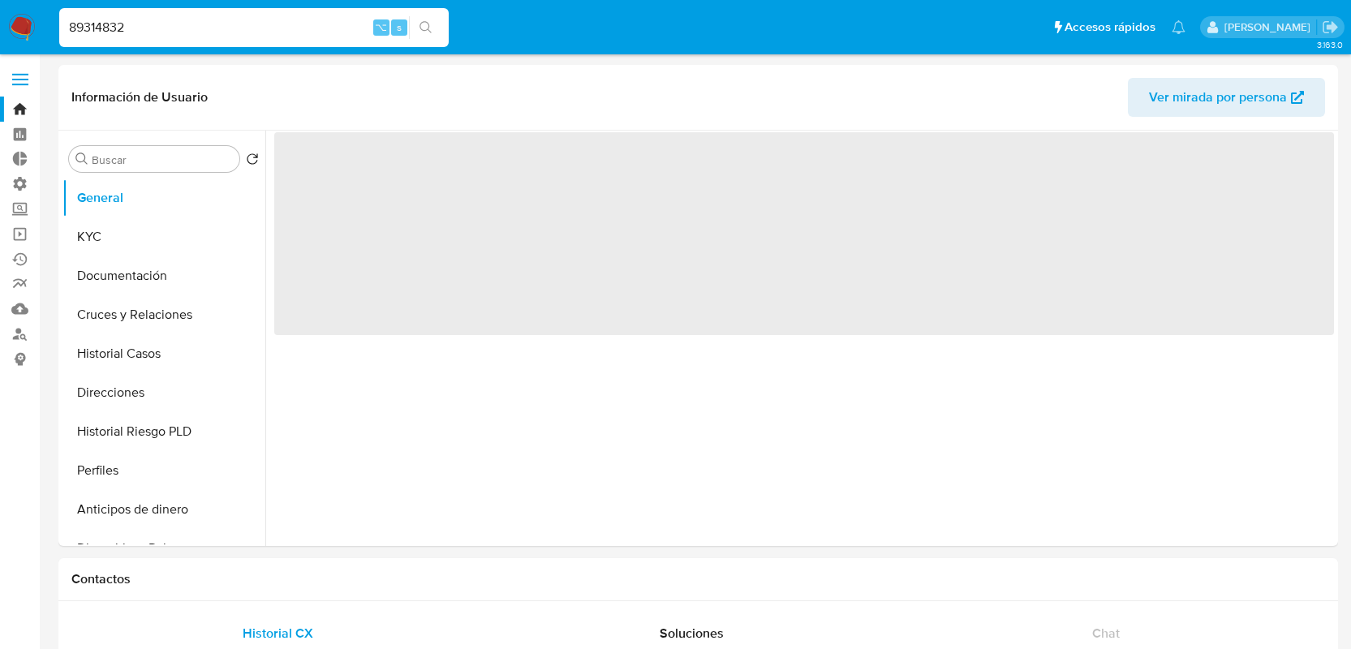
select select "10"
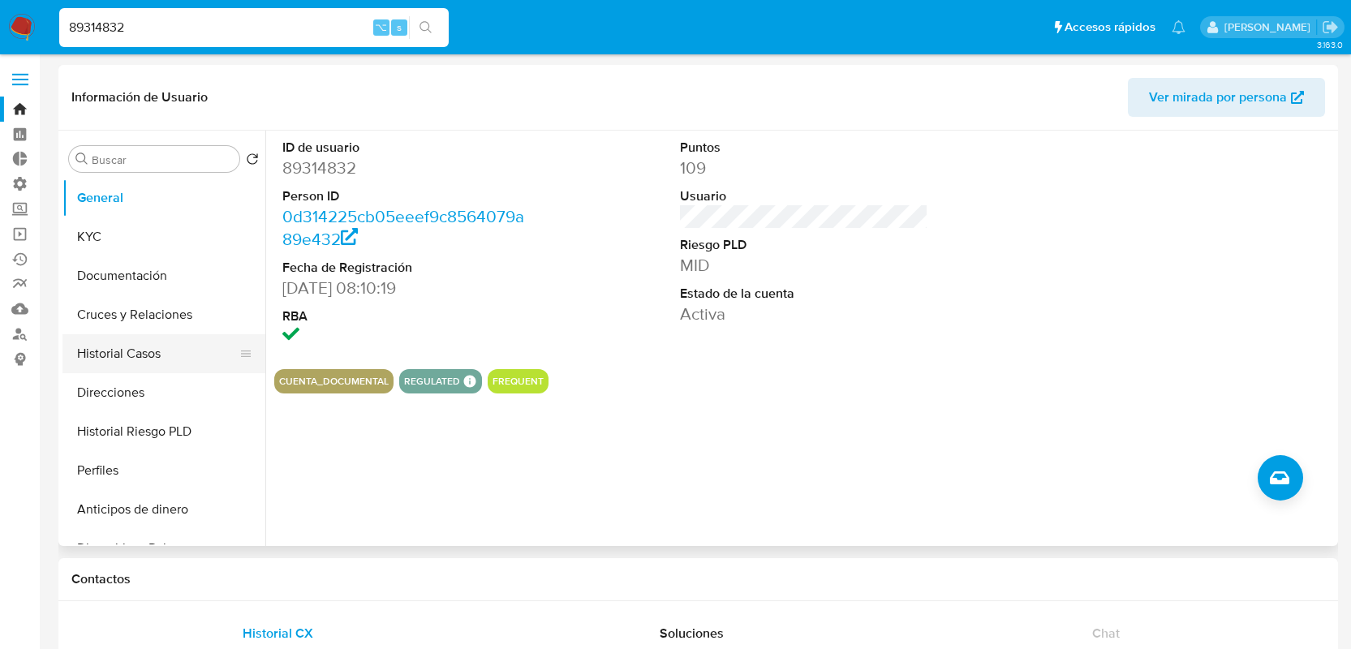
click at [162, 355] on button "Historial Casos" at bounding box center [157, 353] width 190 height 39
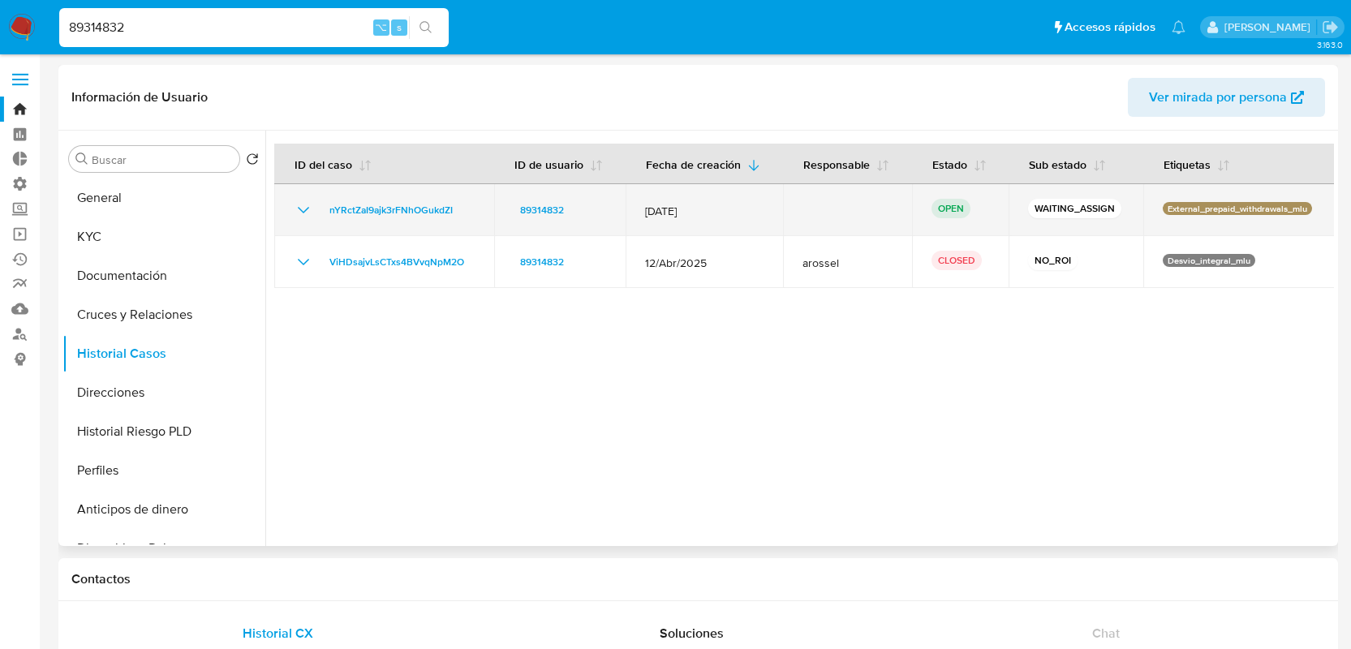
click at [313, 204] on div "nYRctZaI9ajk3rFNhOGukdZI" at bounding box center [384, 209] width 181 height 19
click at [304, 204] on icon "Mostrar/Ocultar" at bounding box center [303, 209] width 19 height 19
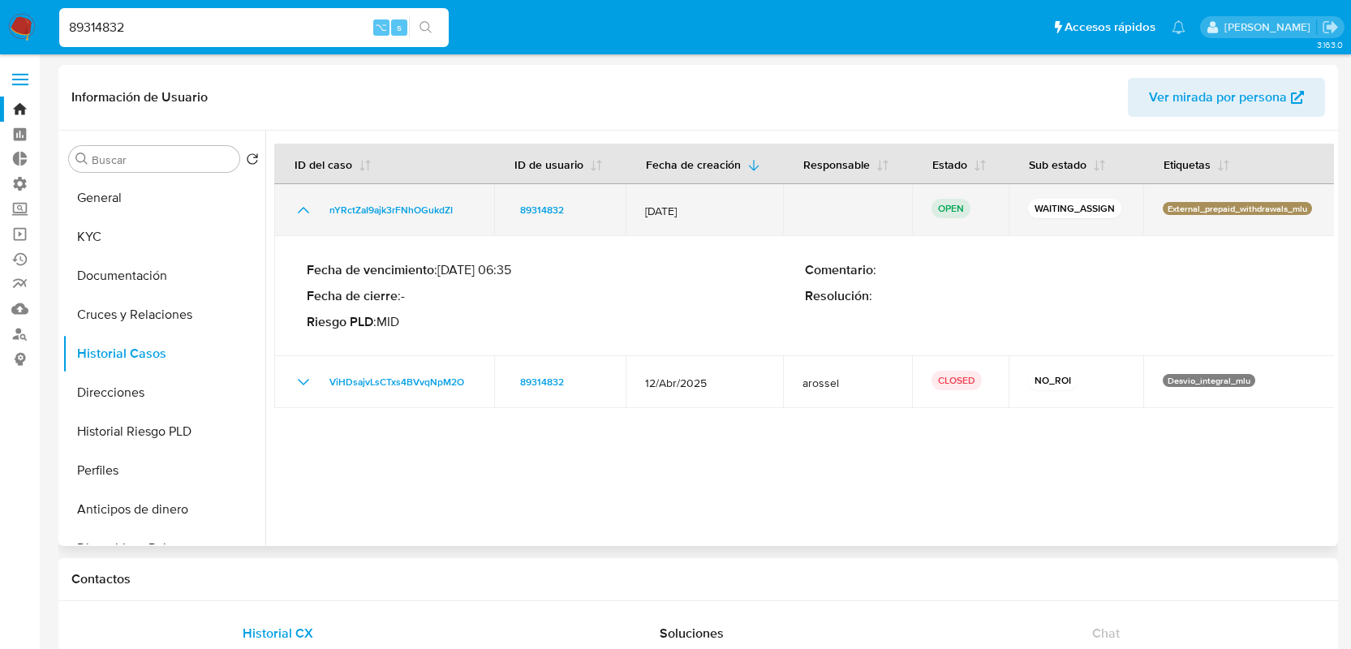
click at [304, 204] on icon "Mostrar/Ocultar" at bounding box center [303, 209] width 19 height 19
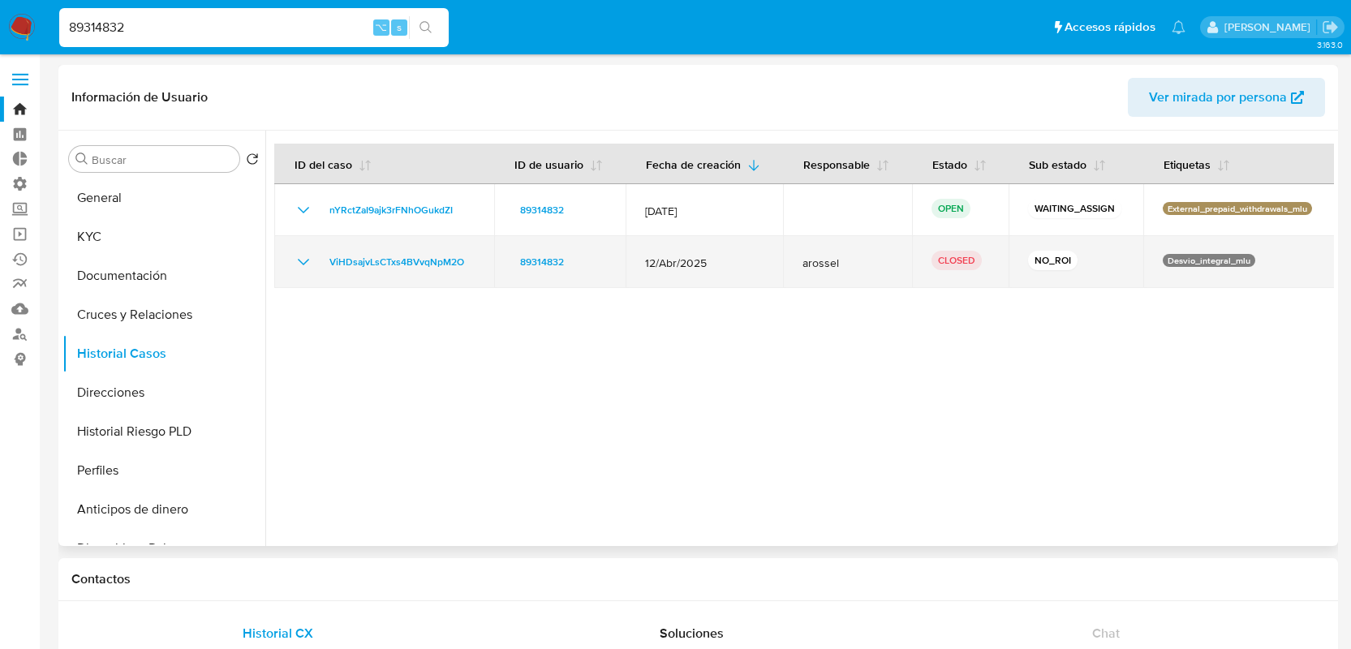
click at [296, 260] on icon "Mostrar/Ocultar" at bounding box center [303, 261] width 19 height 19
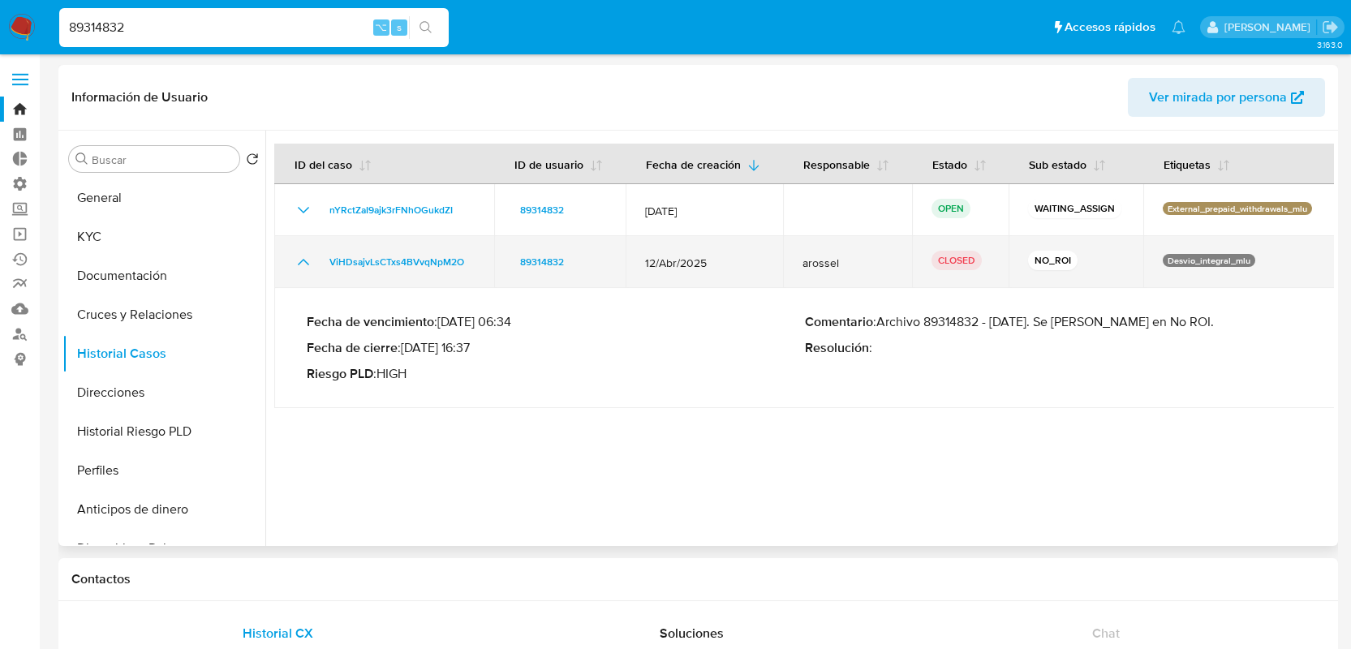
click at [296, 260] on icon "Mostrar/Ocultar" at bounding box center [303, 261] width 19 height 19
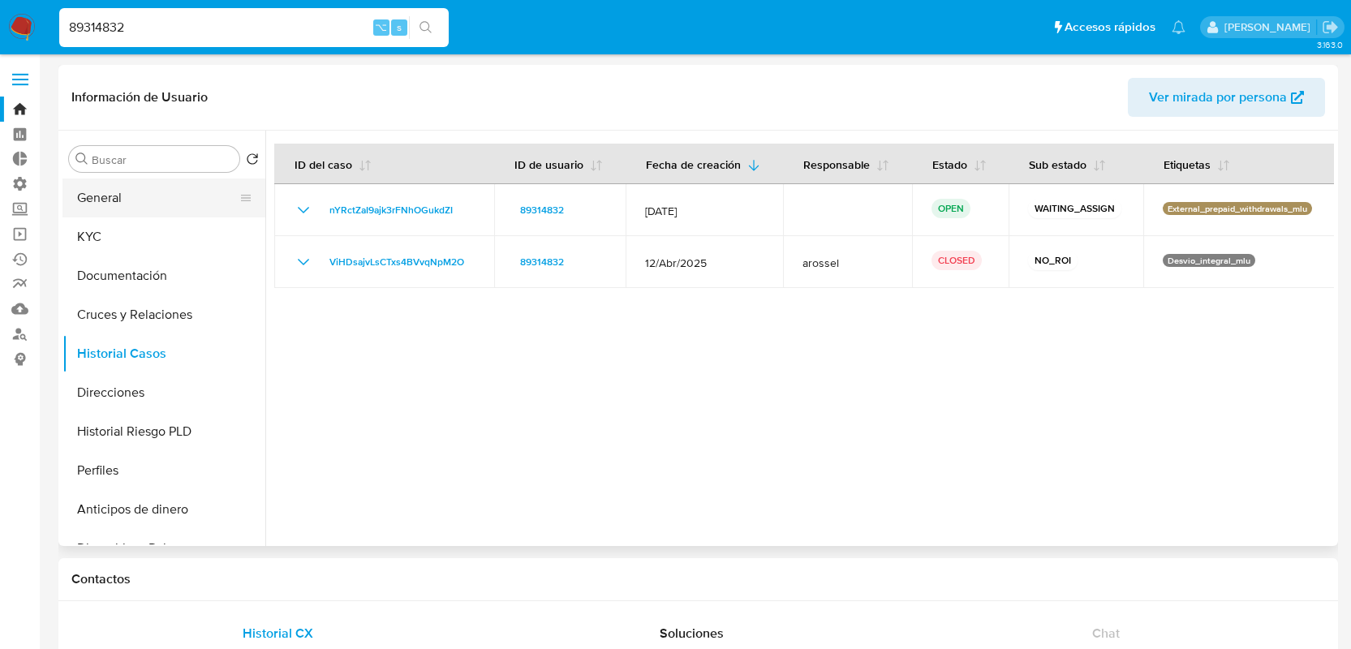
click at [67, 197] on button "General" at bounding box center [157, 198] width 190 height 39
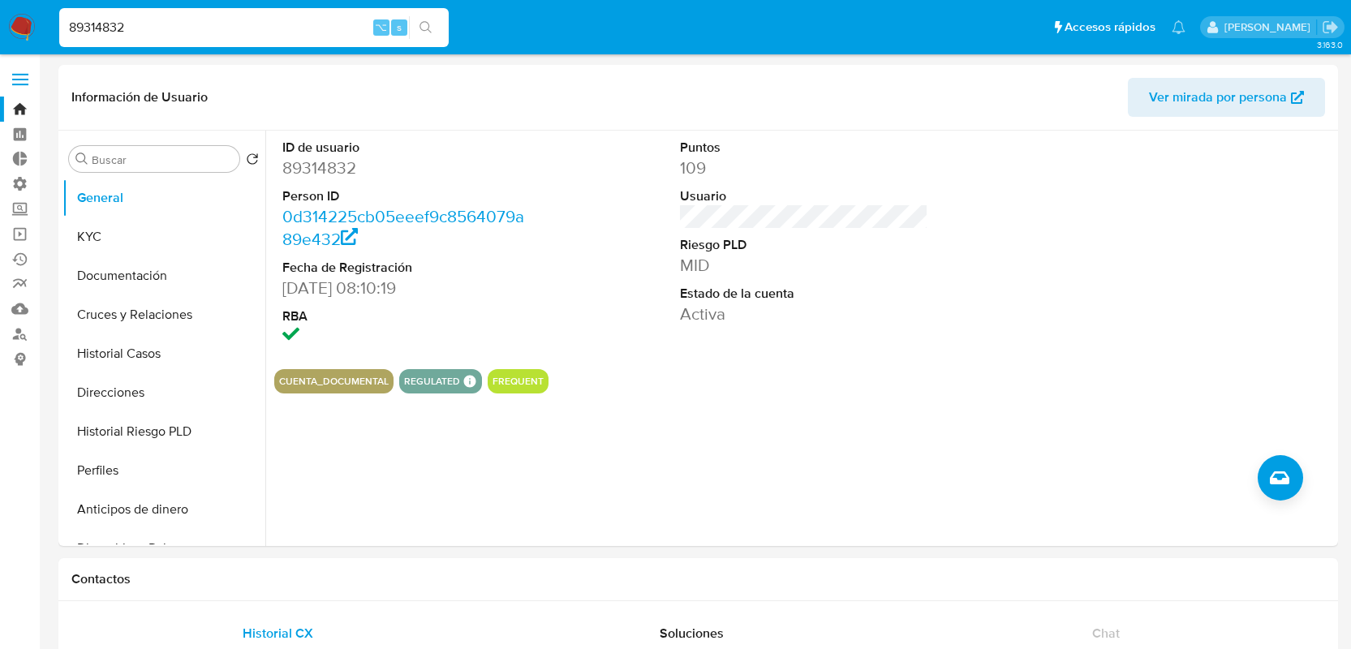
click at [219, 22] on input "89314832" at bounding box center [253, 27] width 389 height 21
paste input "413386050"
type input "413386050"
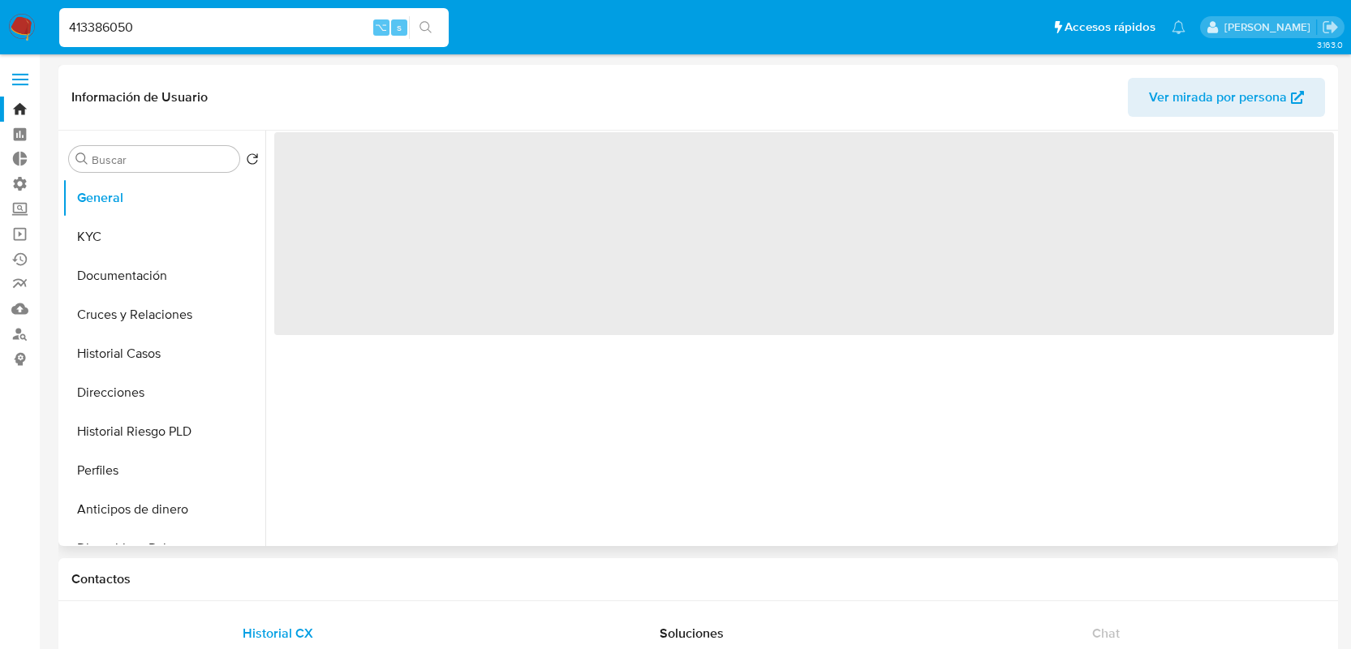
select select "10"
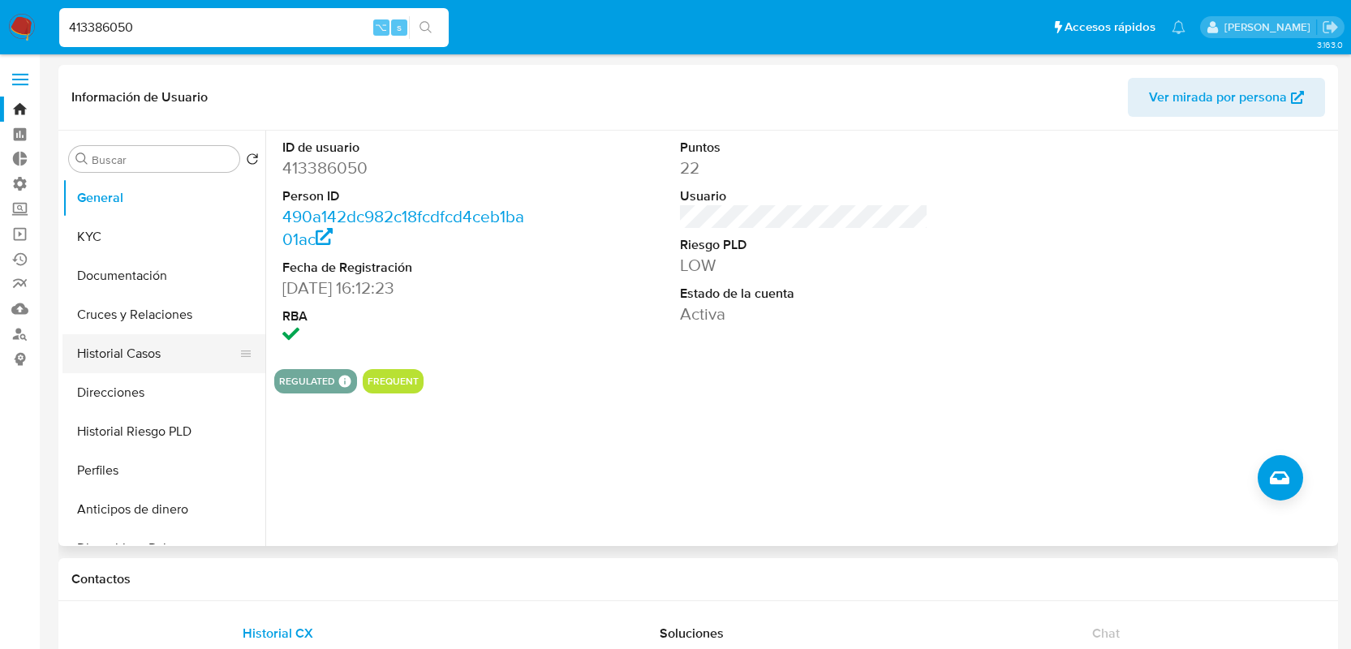
click at [173, 356] on button "Historial Casos" at bounding box center [157, 353] width 190 height 39
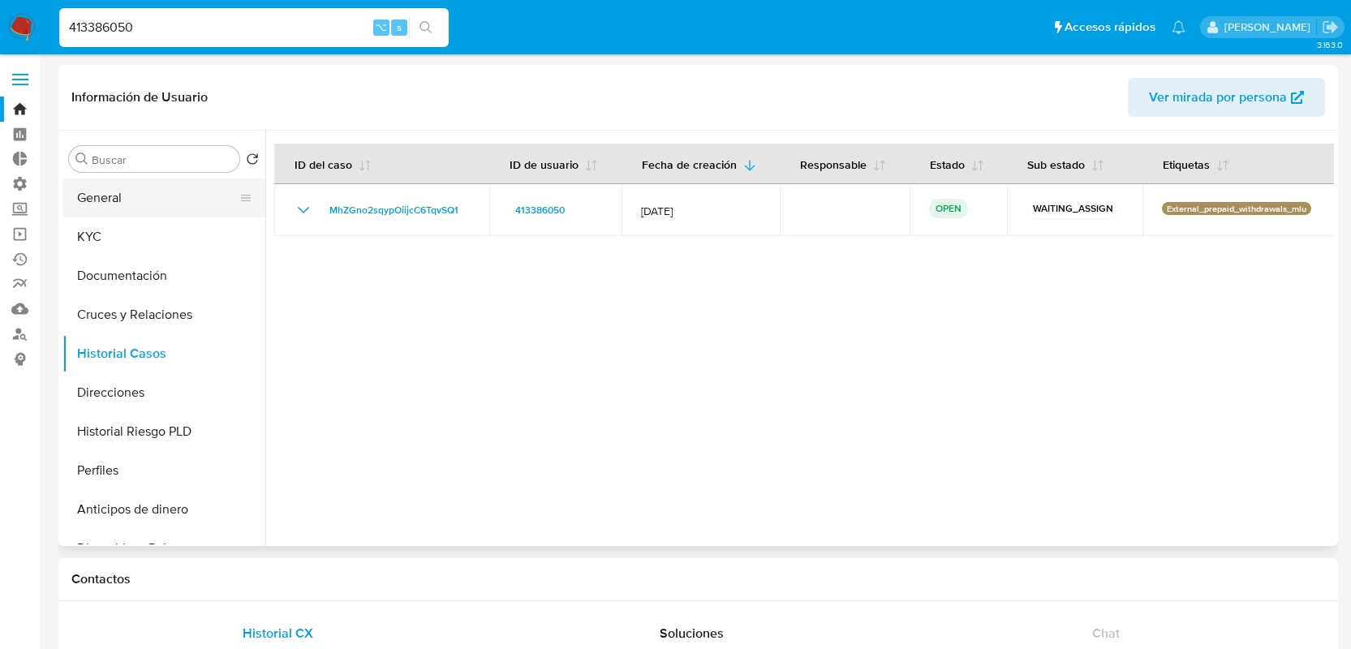
click at [127, 195] on button "General" at bounding box center [157, 198] width 190 height 39
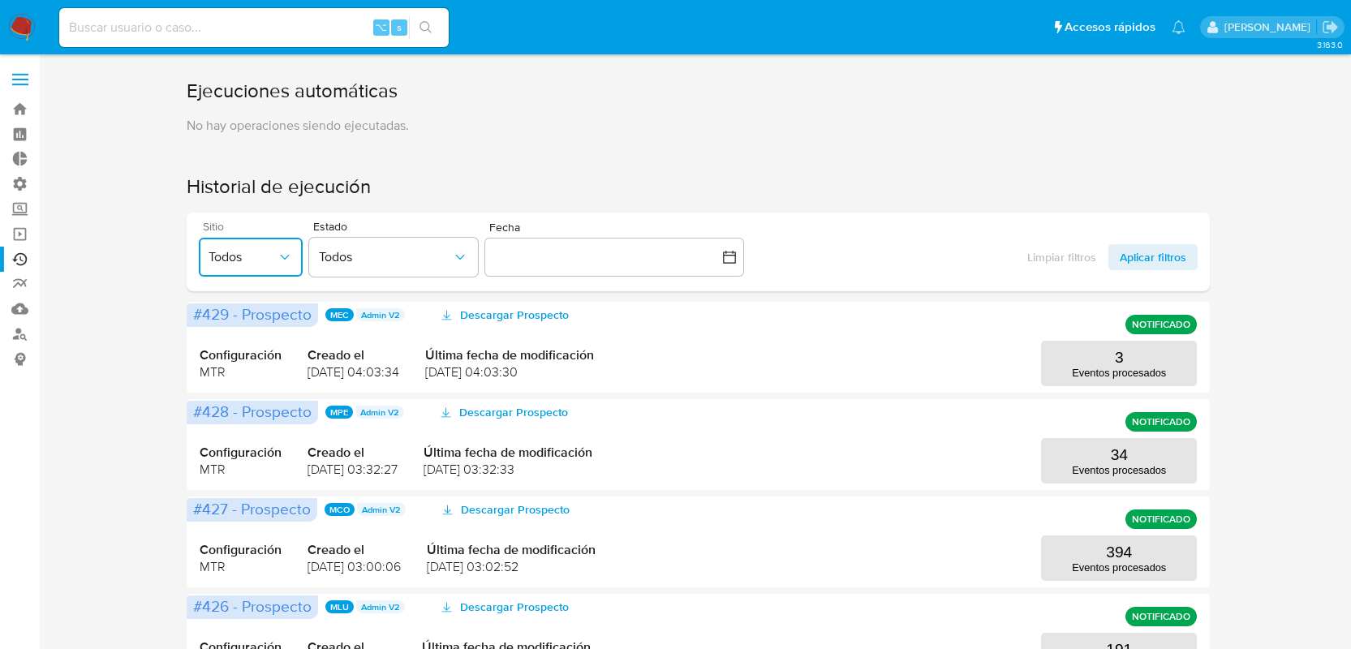
click at [275, 247] on button "Todos" at bounding box center [251, 257] width 104 height 39
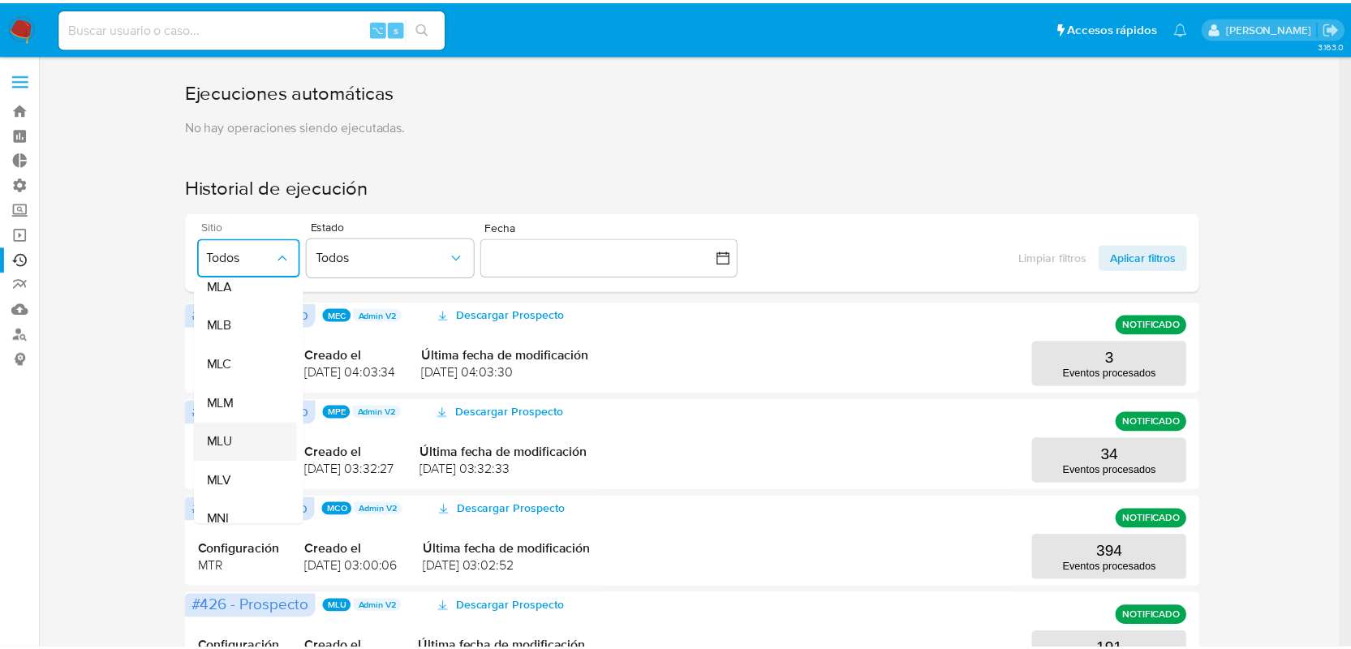
scroll to position [368, 0]
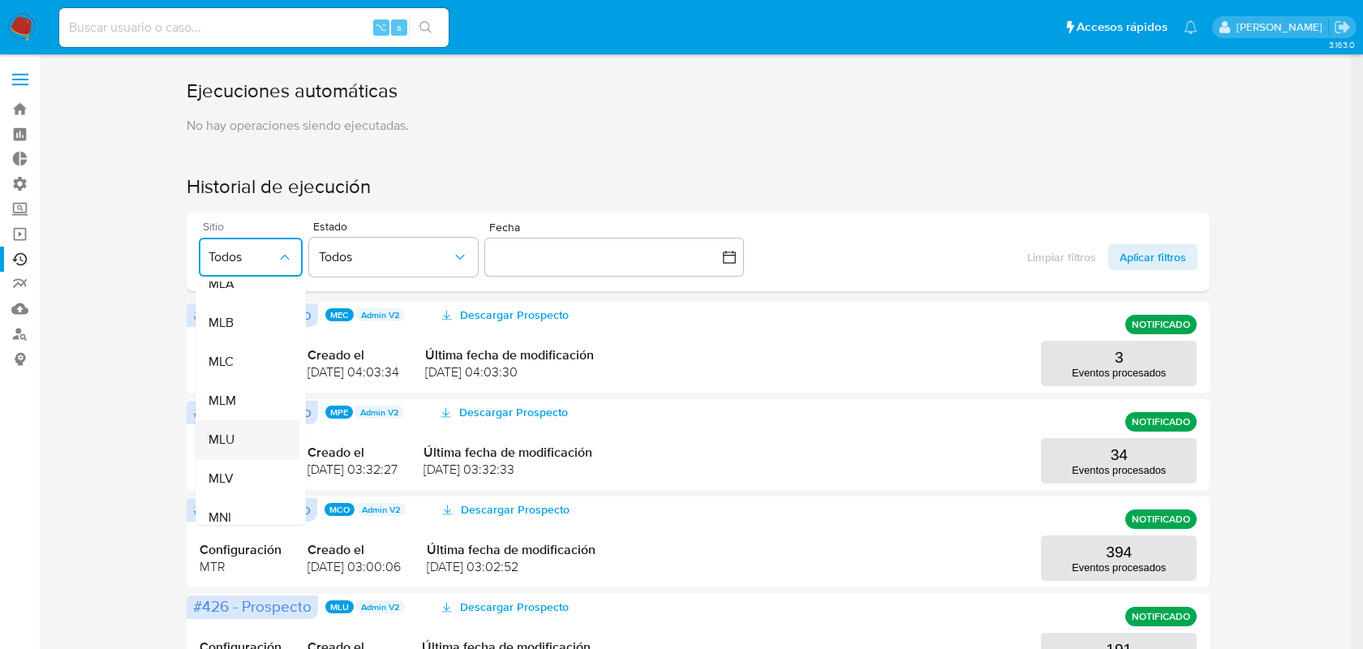
click at [238, 441] on div "MLU" at bounding box center [243, 439] width 68 height 39
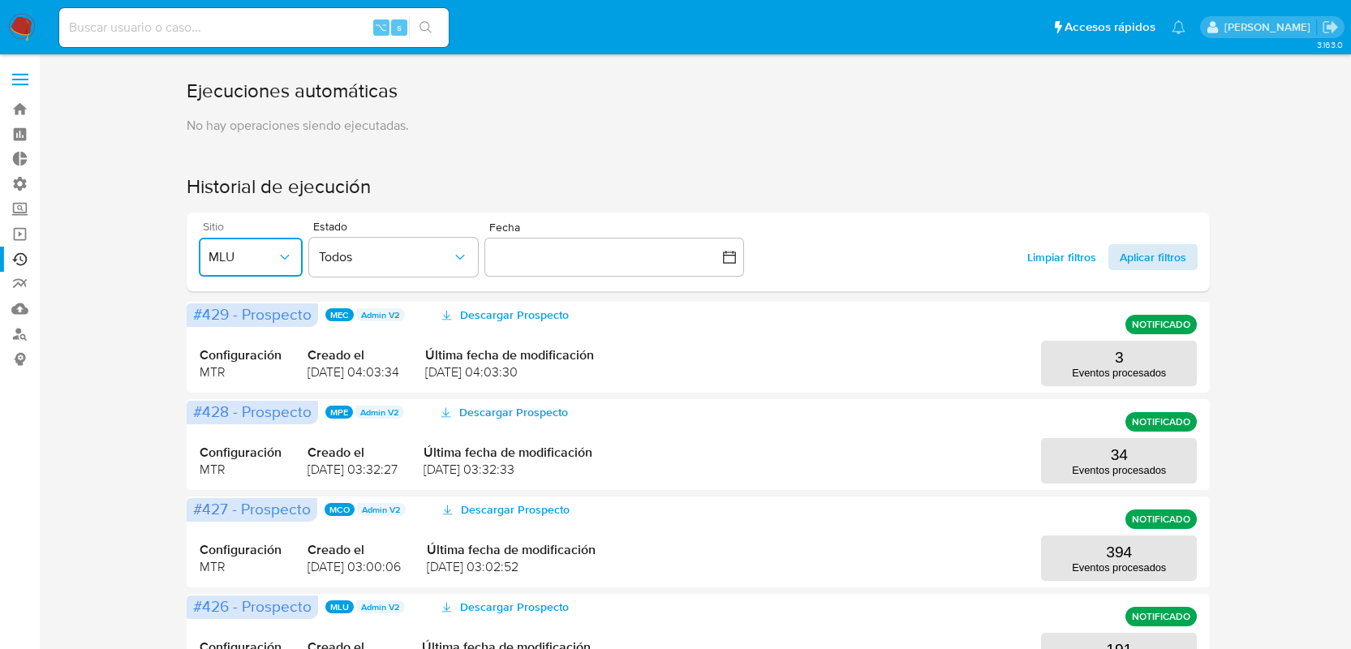
click at [1155, 261] on span "Aplicar filtros" at bounding box center [1153, 257] width 67 height 26
click at [1102, 362] on button "191 Eventos procesados" at bounding box center [1119, 363] width 156 height 45
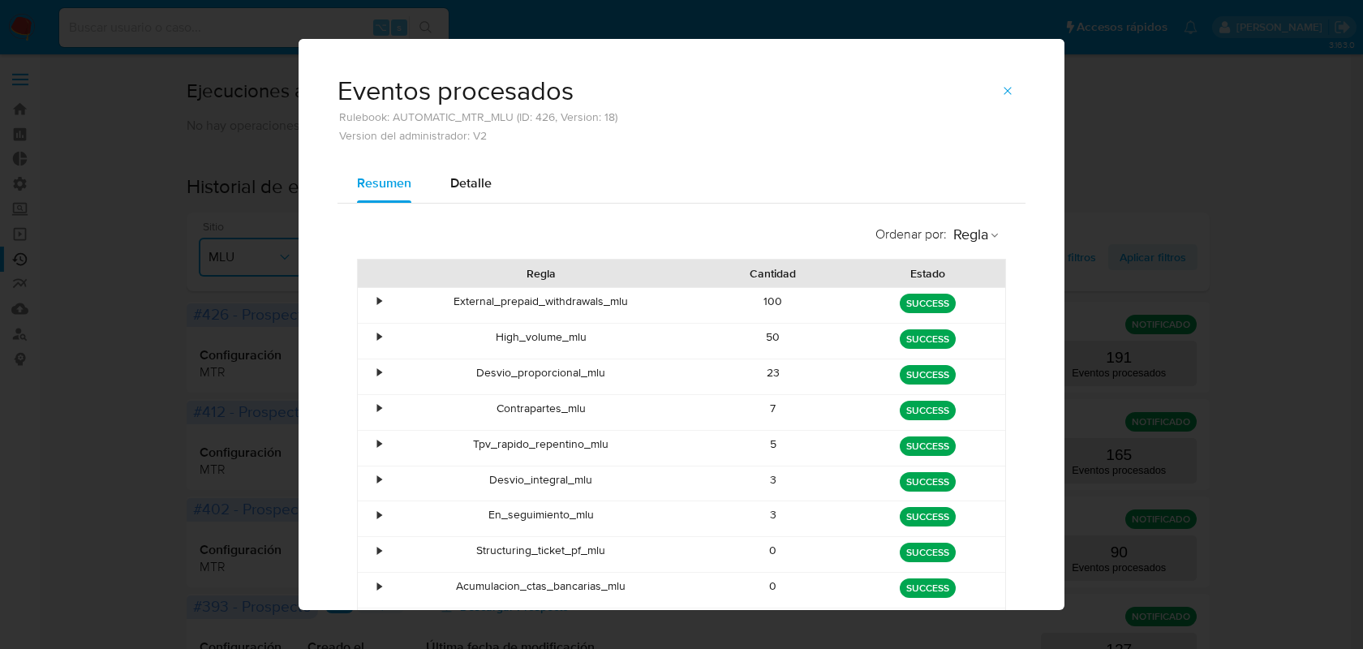
click at [367, 291] on div "•" at bounding box center [372, 305] width 28 height 35
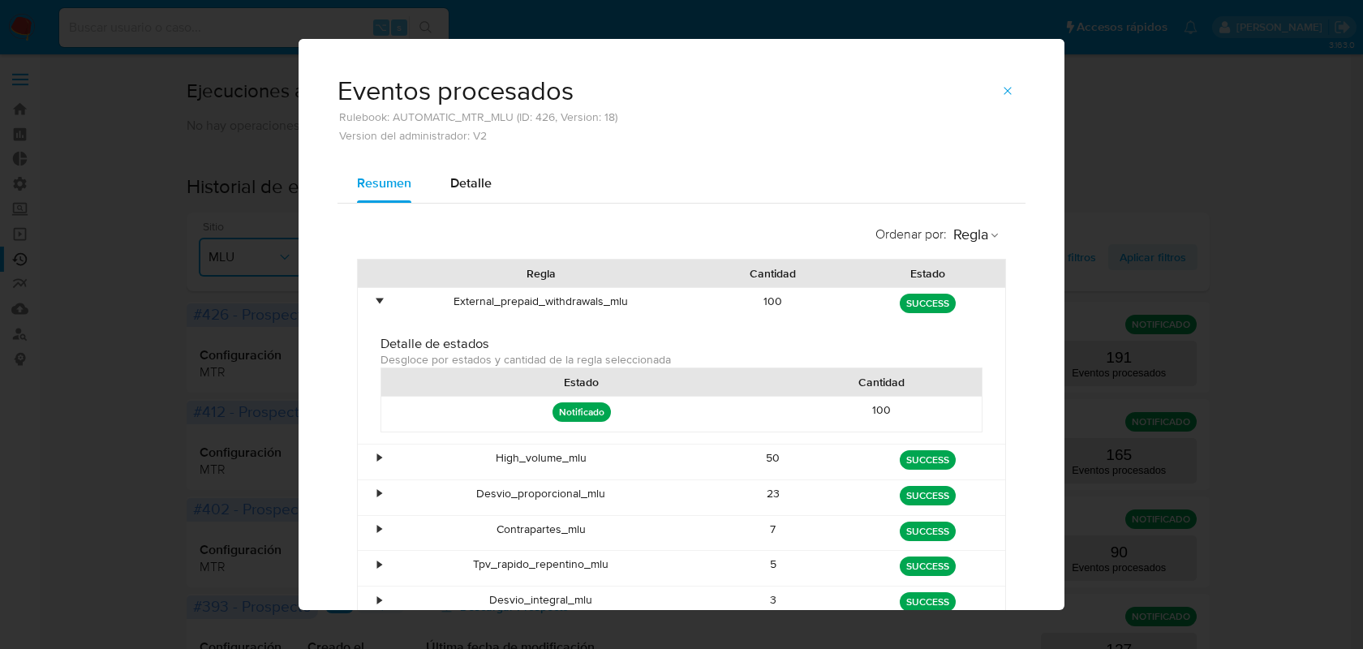
click at [365, 299] on div "•" at bounding box center [372, 305] width 28 height 35
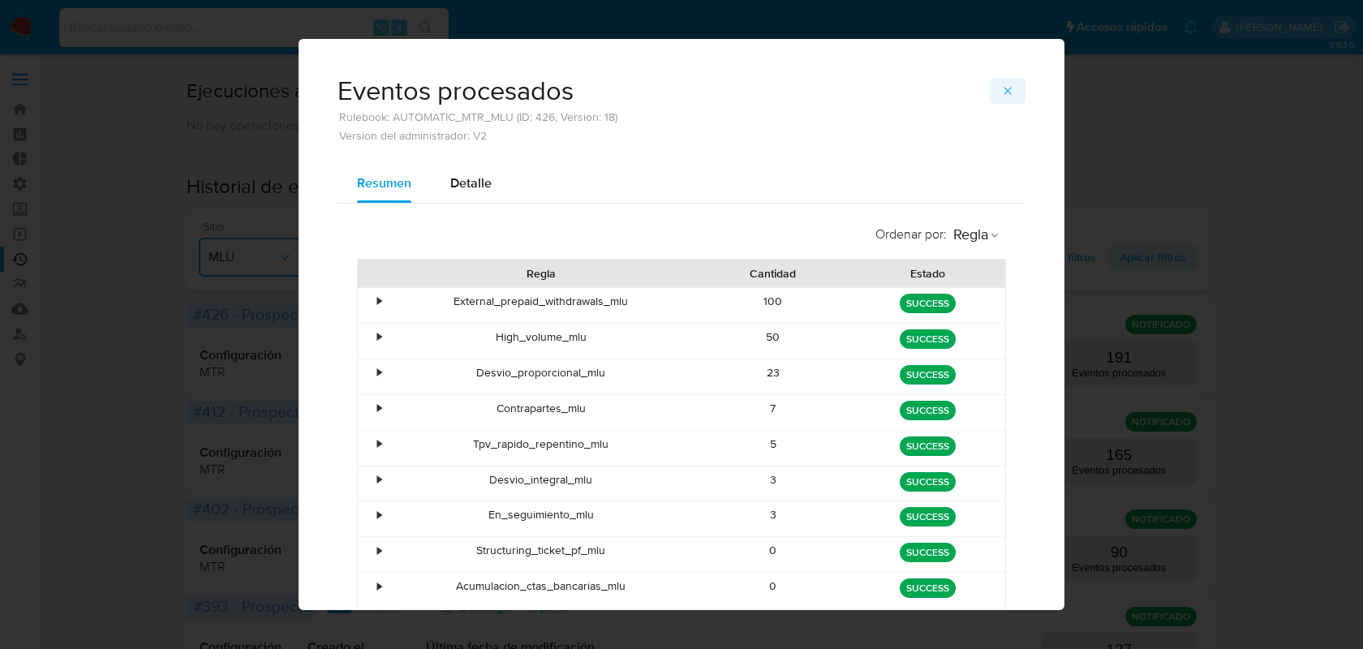
click at [1001, 87] on icon "button" at bounding box center [1007, 90] width 13 height 13
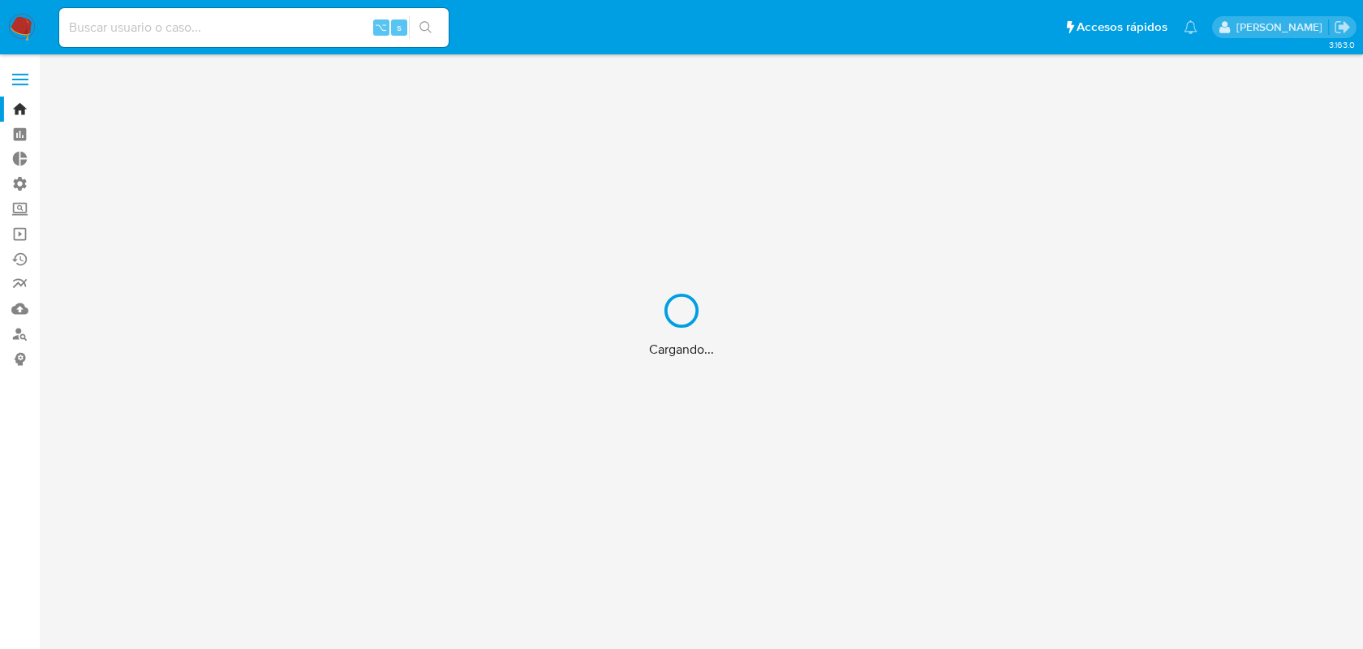
click at [177, 20] on div "Cargando..." at bounding box center [681, 324] width 1363 height 649
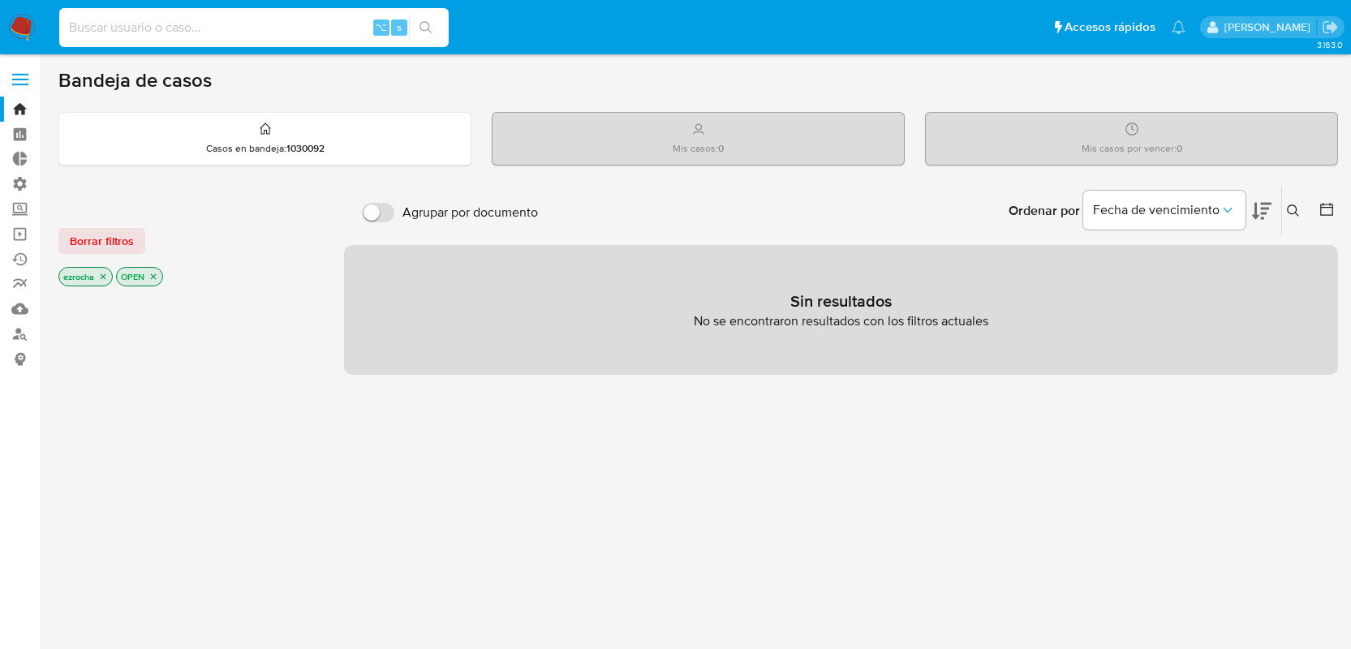
click at [161, 33] on input at bounding box center [253, 27] width 389 height 21
paste input "2178998733"
type input "2178998733"
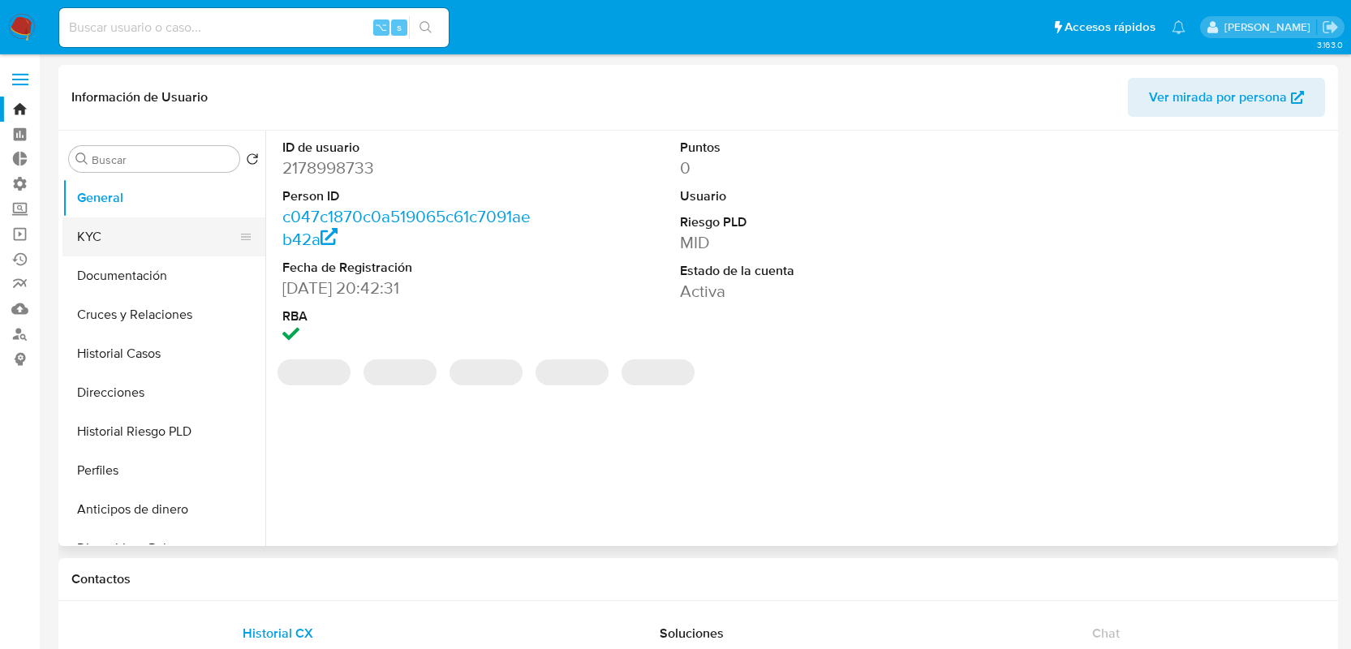
select select "10"
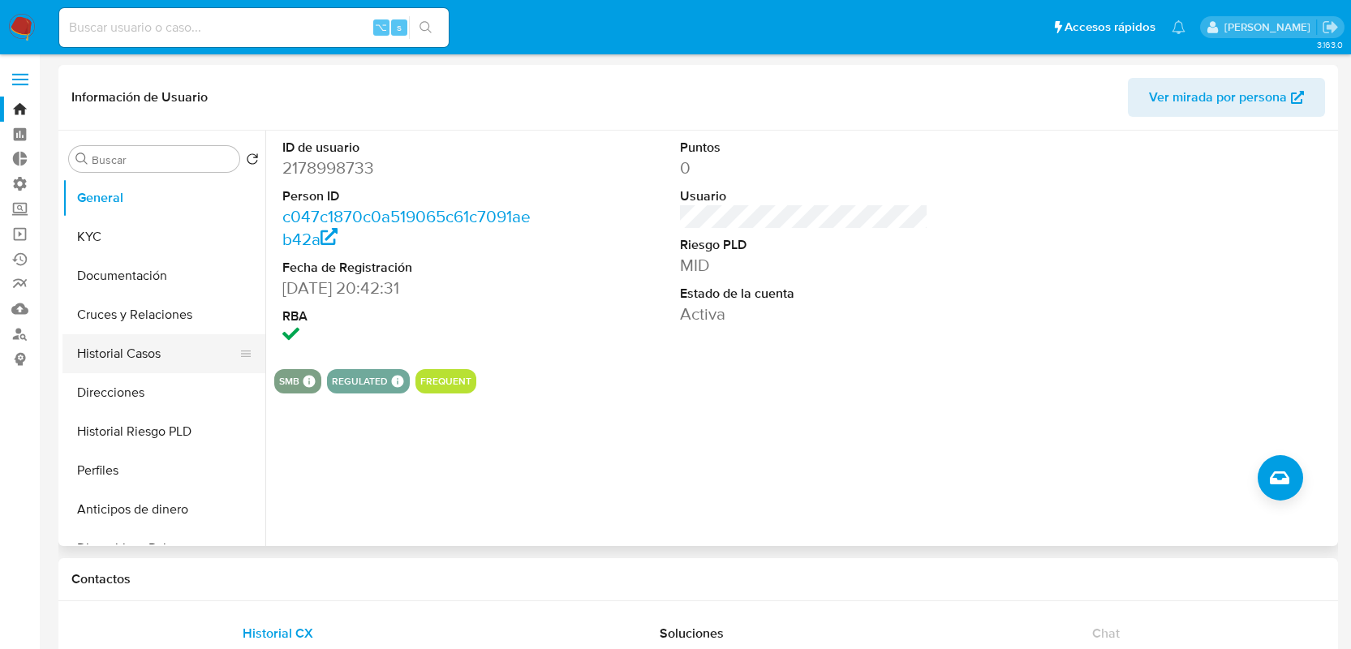
click at [139, 343] on button "Historial Casos" at bounding box center [157, 353] width 190 height 39
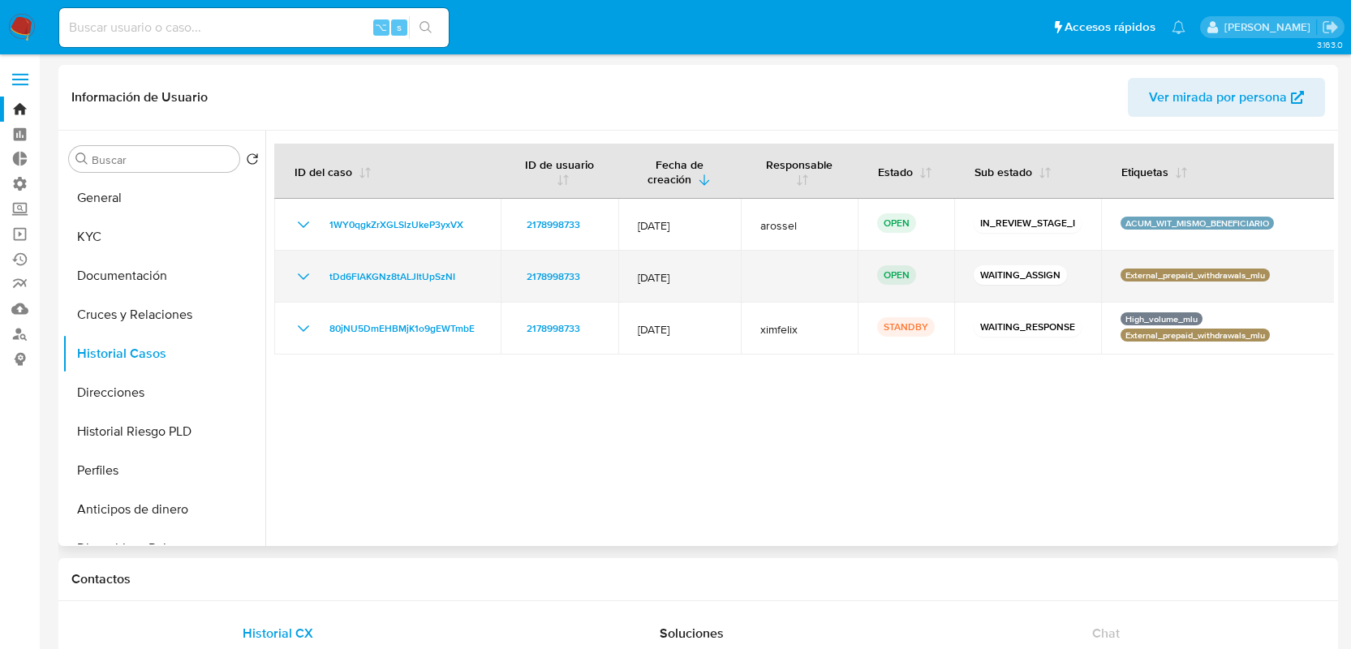
click at [300, 273] on icon "Mostrar/Ocultar" at bounding box center [303, 276] width 19 height 19
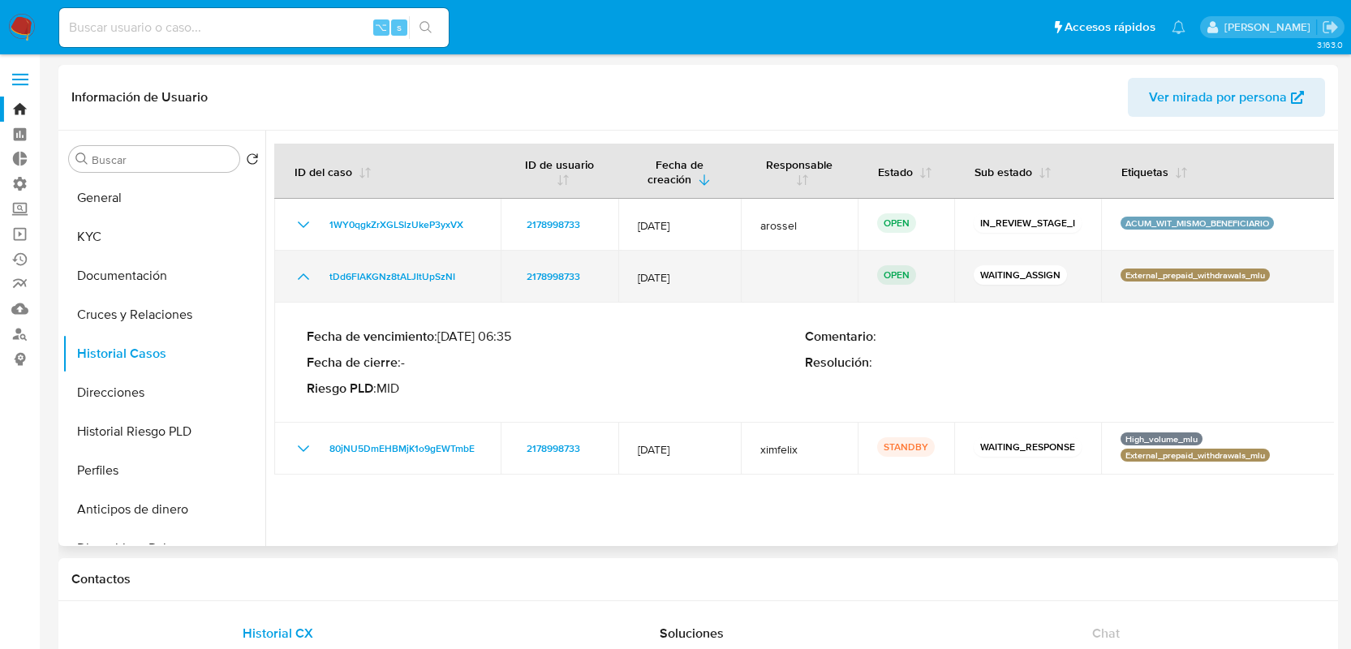
click at [300, 273] on icon "Mostrar/Ocultar" at bounding box center [303, 276] width 19 height 19
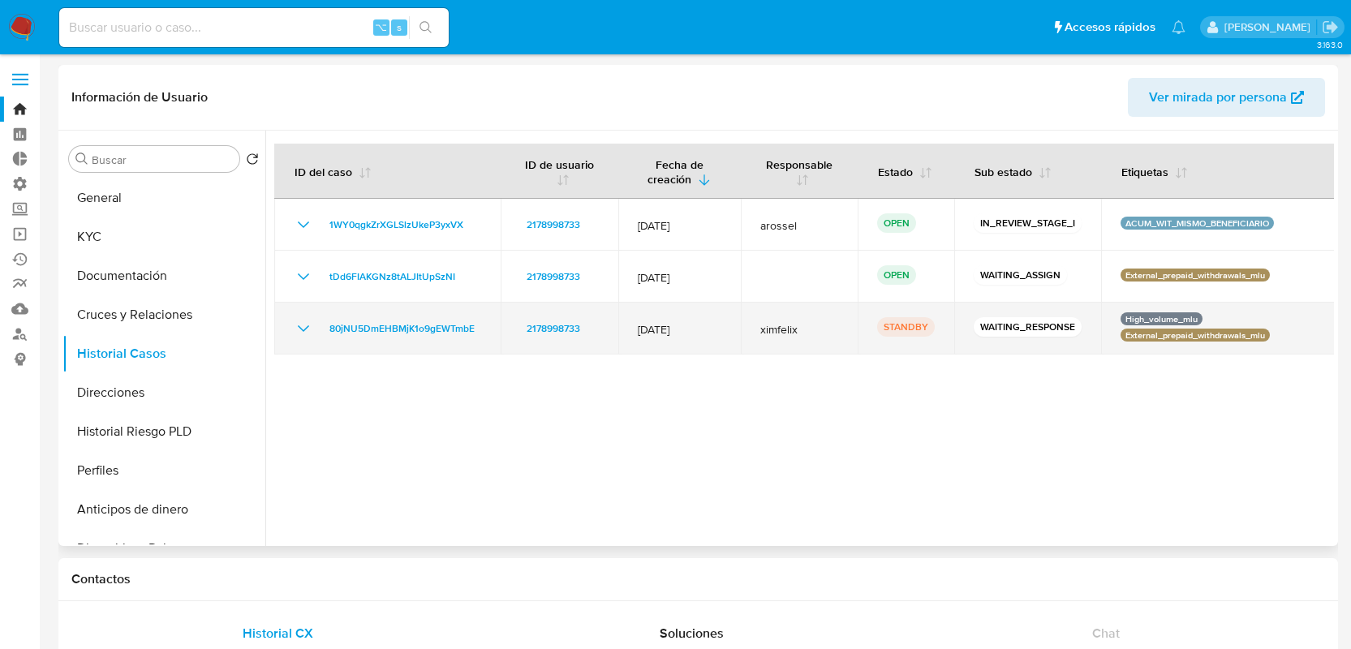
click at [302, 329] on icon "Mostrar/Ocultar" at bounding box center [303, 328] width 11 height 6
click at [302, 329] on icon "Mostrar/Ocultar" at bounding box center [303, 328] width 19 height 19
click at [296, 331] on icon "Mostrar/Ocultar" at bounding box center [303, 328] width 19 height 19
